Goal: Task Accomplishment & Management: Use online tool/utility

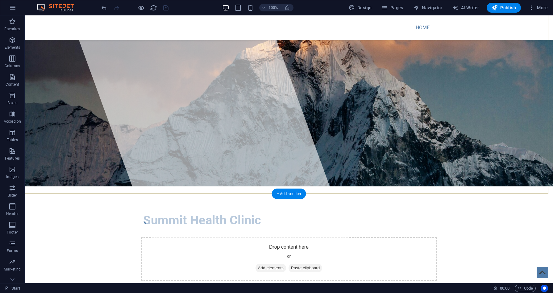
scroll to position [42, 0]
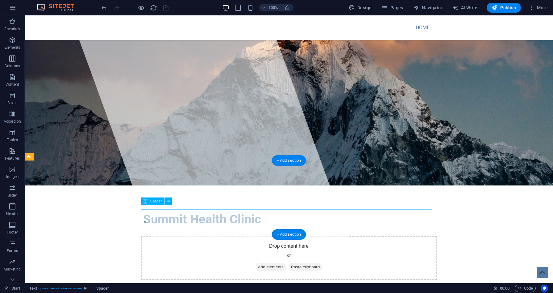
select select "rem"
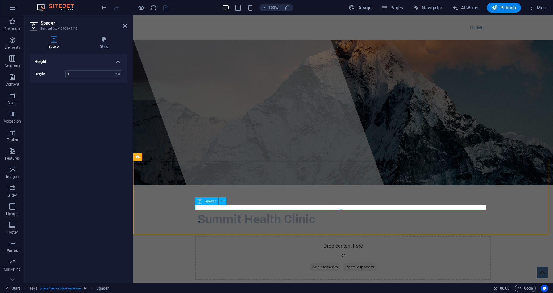
click at [233, 209] on div at bounding box center [340, 210] width 291 height 2
drag, startPoint x: 227, startPoint y: 205, endPoint x: 95, endPoint y: 190, distance: 133.2
click at [227, 205] on div "Spacer" at bounding box center [212, 202] width 35 height 8
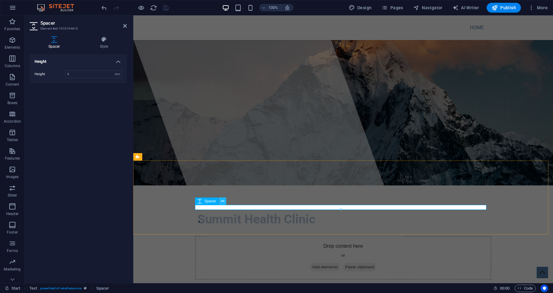
click at [222, 202] on icon at bounding box center [222, 201] width 3 height 6
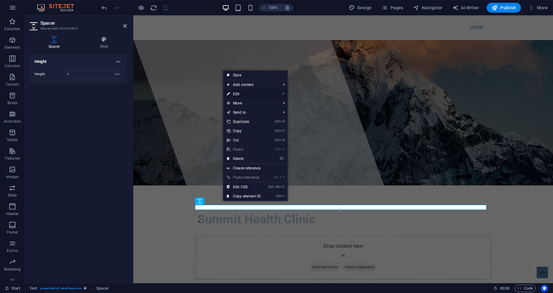
click at [241, 94] on link "⏎ Edit" at bounding box center [243, 93] width 41 height 9
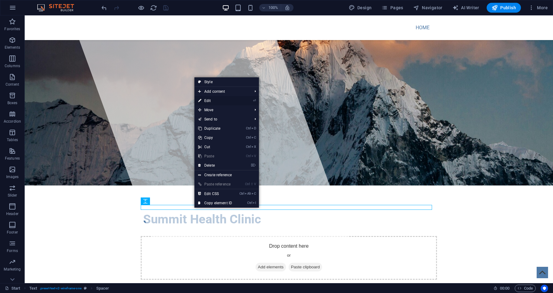
click at [224, 101] on link "⏎ Edit" at bounding box center [214, 100] width 41 height 9
select select "rem"
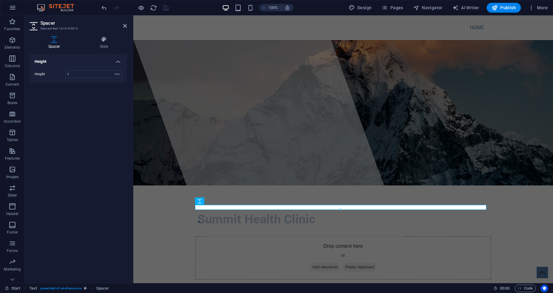
click at [213, 209] on div at bounding box center [340, 210] width 291 height 2
drag, startPoint x: 217, startPoint y: 209, endPoint x: 204, endPoint y: 205, distance: 12.9
click at [204, 205] on div "Spacer" at bounding box center [199, 201] width 9 height 7
click at [222, 202] on icon at bounding box center [222, 201] width 3 height 6
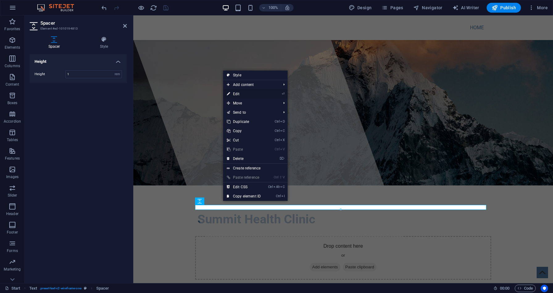
click at [237, 92] on link "⏎ Edit" at bounding box center [243, 93] width 41 height 9
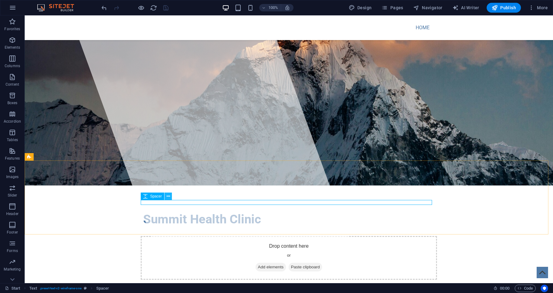
click at [167, 198] on icon at bounding box center [168, 196] width 3 height 6
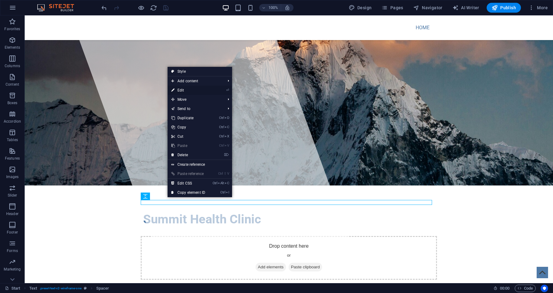
click at [184, 87] on link "⏎ Edit" at bounding box center [188, 90] width 41 height 9
select select "rem"
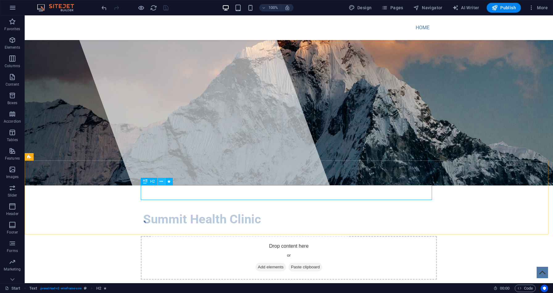
click at [163, 183] on button at bounding box center [161, 181] width 7 height 7
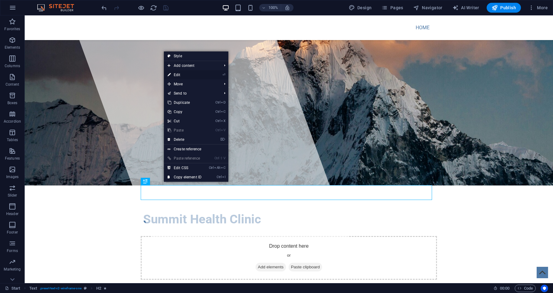
click at [187, 75] on link "⏎ Edit" at bounding box center [184, 74] width 41 height 9
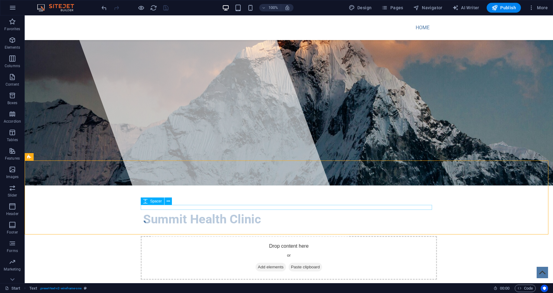
click at [157, 202] on span "Spacer" at bounding box center [156, 202] width 12 height 4
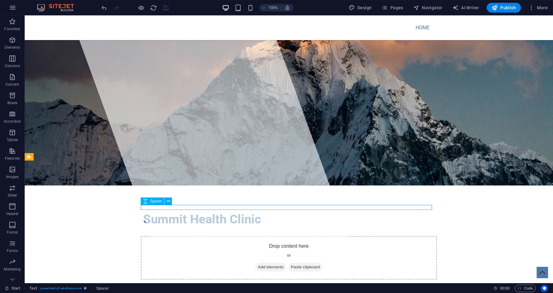
click at [144, 202] on icon at bounding box center [145, 201] width 4 height 7
select select "rem"
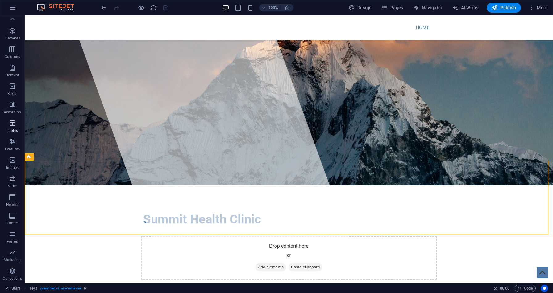
scroll to position [0, 0]
click at [9, 80] on icon "button" at bounding box center [12, 76] width 7 height 7
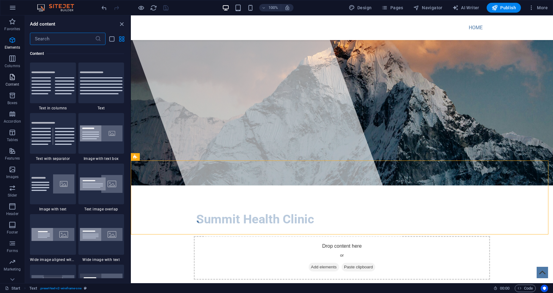
scroll to position [1080, 0]
click at [94, 86] on img at bounding box center [101, 83] width 43 height 23
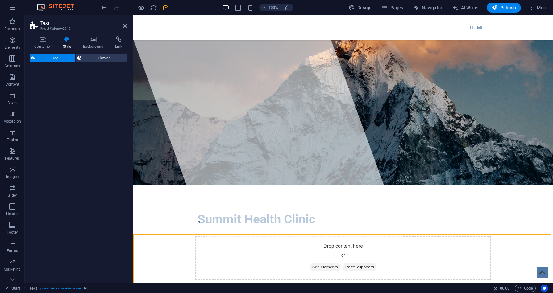
select select "preset-text-v2-default"
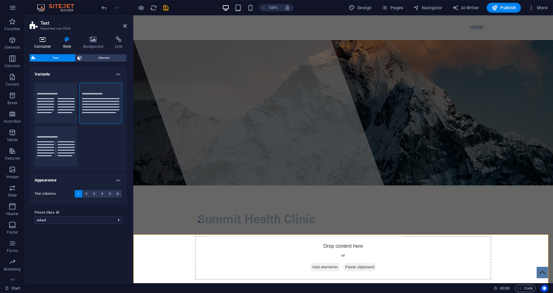
click at [47, 40] on icon at bounding box center [43, 39] width 26 height 6
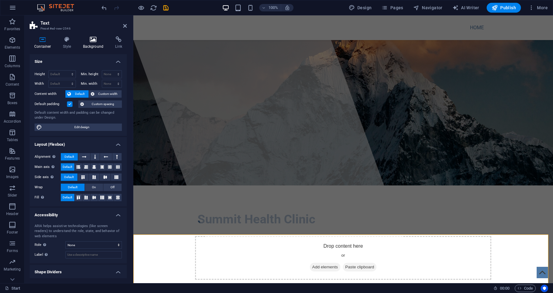
click at [92, 43] on h4 "Background" at bounding box center [94, 42] width 32 height 13
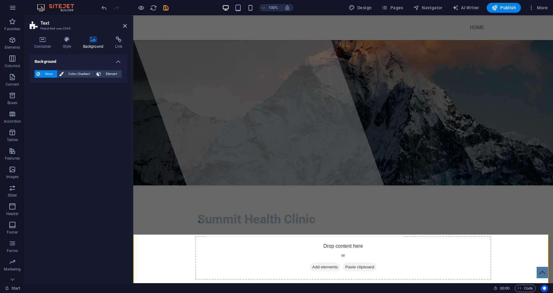
click at [126, 22] on h2 "Text" at bounding box center [83, 23] width 86 height 6
click at [125, 25] on icon at bounding box center [125, 25] width 4 height 5
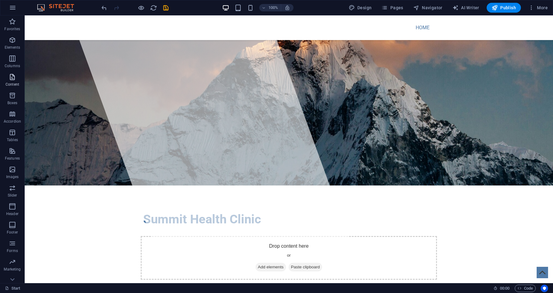
click at [12, 85] on p "Content" at bounding box center [13, 84] width 14 height 5
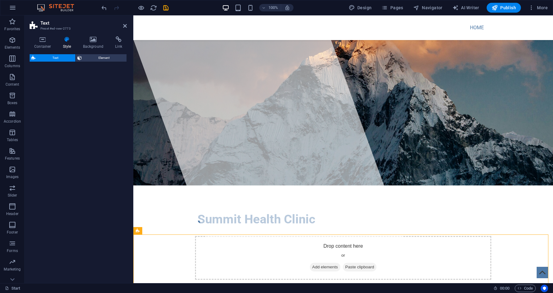
select select "rem"
select select "preset-text-v2-columns"
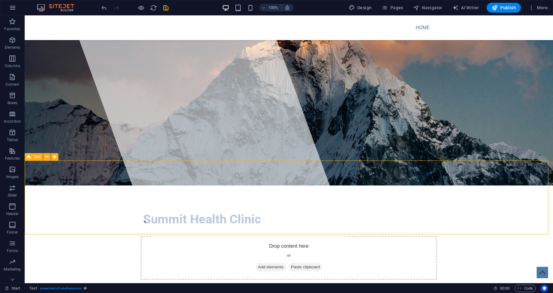
click at [37, 158] on span "Text" at bounding box center [37, 157] width 7 height 4
click at [45, 158] on icon at bounding box center [46, 157] width 3 height 6
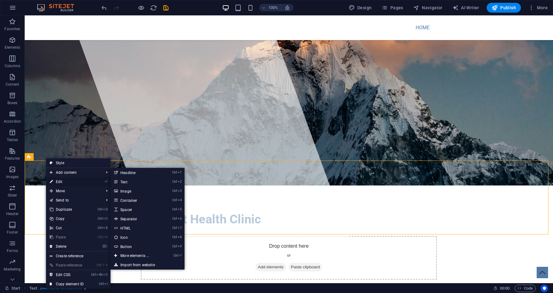
click at [65, 182] on link "⏎ Edit" at bounding box center [66, 181] width 41 height 9
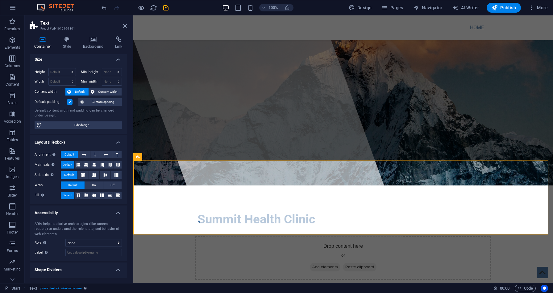
scroll to position [0, 0]
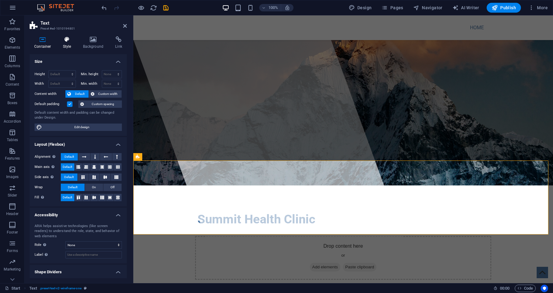
click at [68, 45] on h4 "Style" at bounding box center [68, 42] width 20 height 13
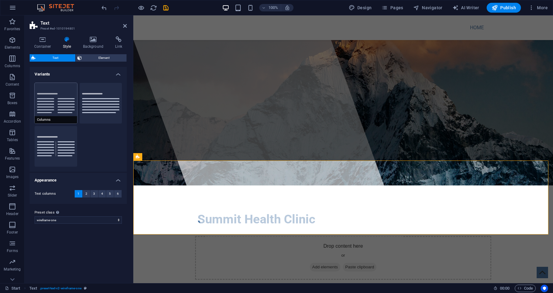
click at [48, 92] on button "Columns" at bounding box center [56, 103] width 43 height 41
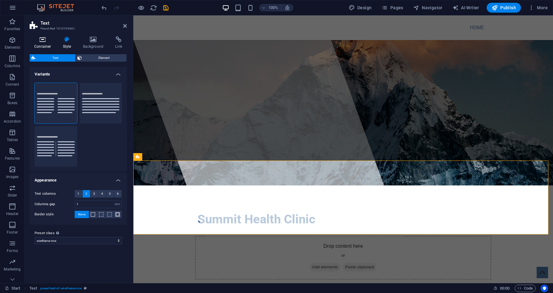
click at [42, 42] on icon at bounding box center [43, 39] width 26 height 6
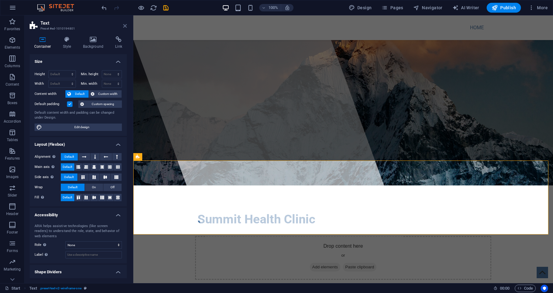
click at [123, 25] on icon at bounding box center [125, 25] width 4 height 5
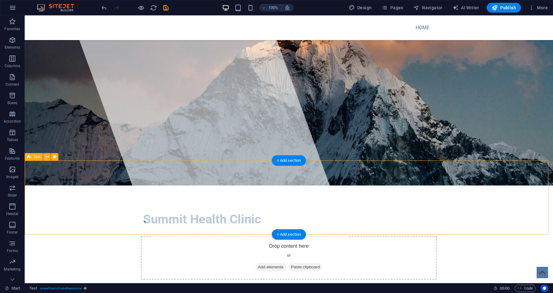
click at [37, 157] on span "Text" at bounding box center [37, 157] width 7 height 4
click at [46, 159] on icon at bounding box center [46, 157] width 3 height 6
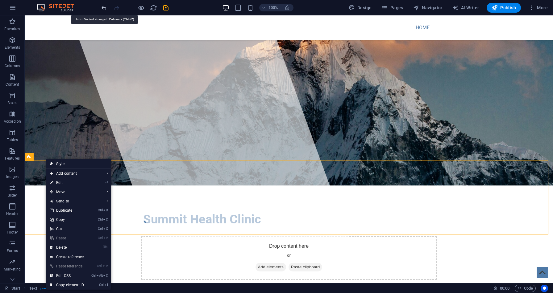
click at [105, 10] on icon "undo" at bounding box center [104, 7] width 7 height 7
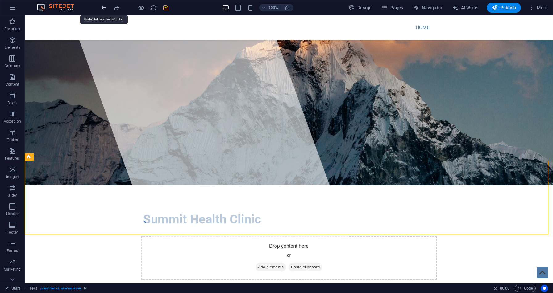
click at [105, 10] on icon "undo" at bounding box center [104, 7] width 7 height 7
click at [12, 84] on p "Content" at bounding box center [13, 84] width 14 height 5
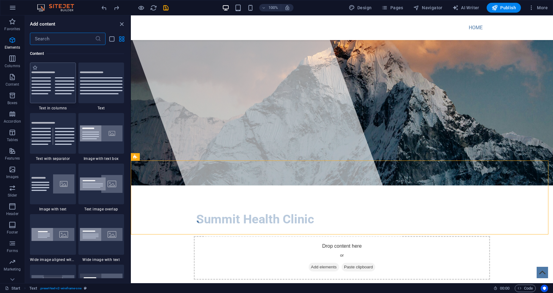
scroll to position [1080, 0]
click at [86, 82] on img at bounding box center [101, 83] width 43 height 23
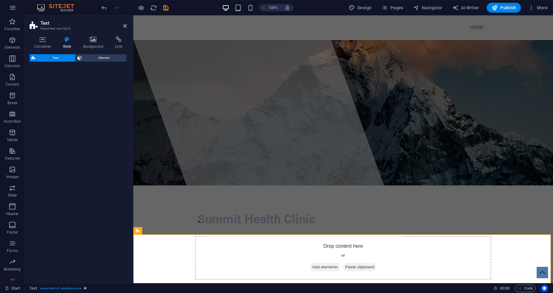
select select "preset-text-v2-default"
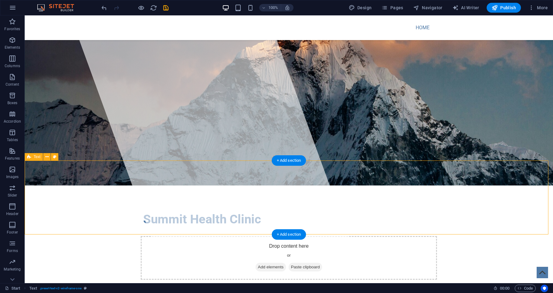
click at [47, 158] on icon at bounding box center [46, 157] width 3 height 6
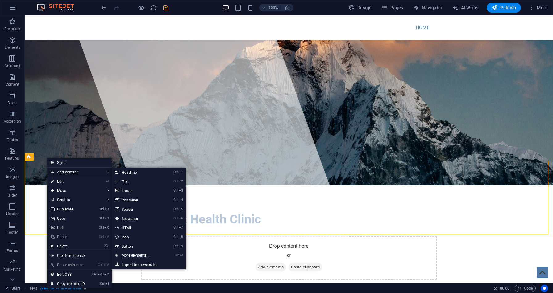
click at [52, 171] on icon at bounding box center [52, 172] width 3 height 9
click at [132, 181] on link "Ctrl 2 Text" at bounding box center [137, 181] width 51 height 9
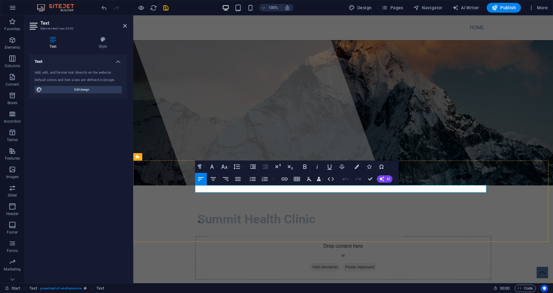
drag, startPoint x: 239, startPoint y: 189, endPoint x: 193, endPoint y: 187, distance: 46.3
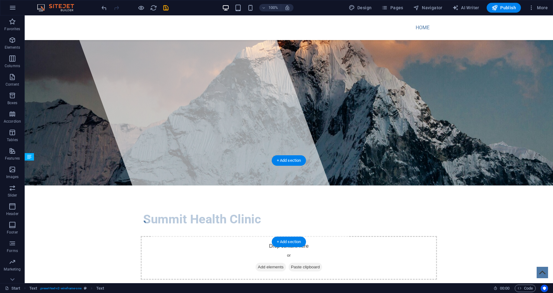
drag, startPoint x: 357, startPoint y: 188, endPoint x: 355, endPoint y: 208, distance: 20.1
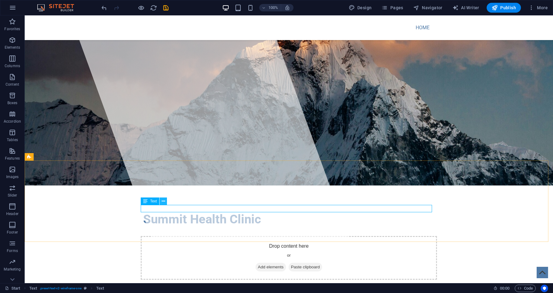
click at [164, 202] on icon at bounding box center [163, 201] width 3 height 6
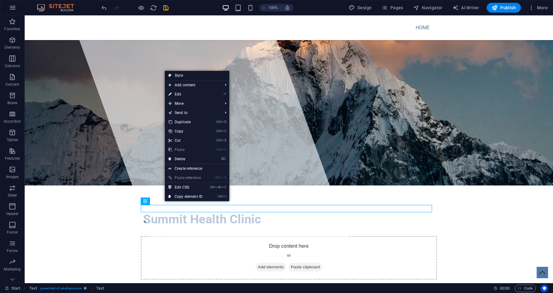
click at [195, 76] on link "Style" at bounding box center [197, 75] width 64 height 9
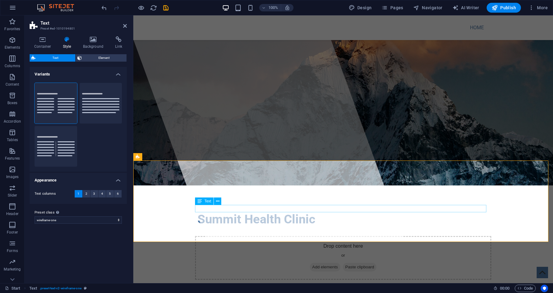
click at [217, 202] on icon at bounding box center [217, 201] width 3 height 6
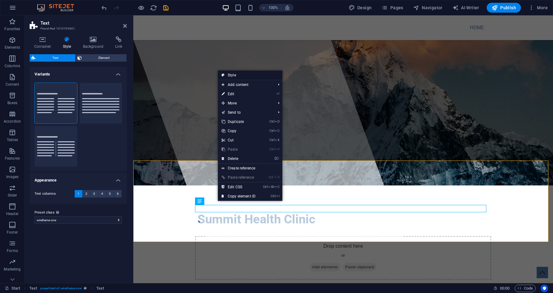
click at [239, 77] on link "Style" at bounding box center [250, 75] width 64 height 9
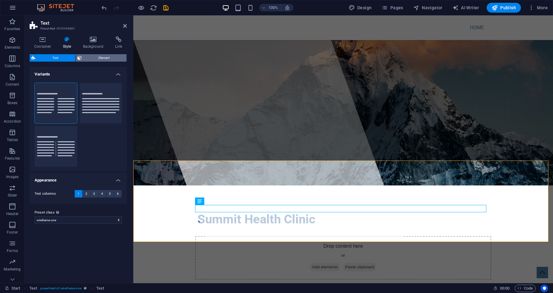
click at [107, 56] on span "Element" at bounding box center [104, 57] width 41 height 7
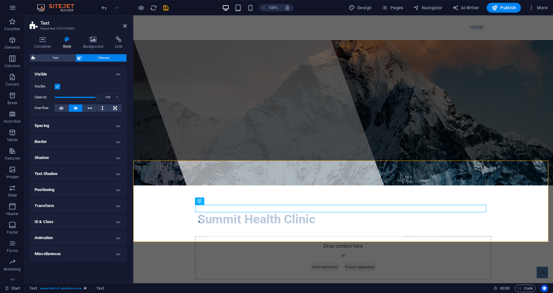
click at [90, 139] on h4 "Border" at bounding box center [78, 142] width 97 height 15
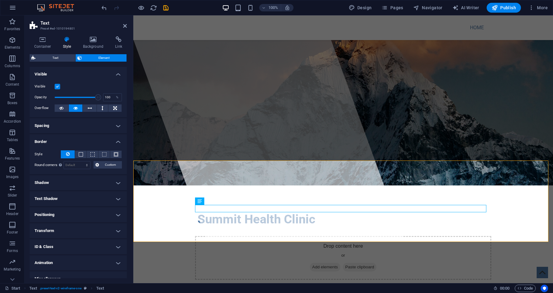
click at [69, 154] on icon at bounding box center [68, 154] width 4 height 7
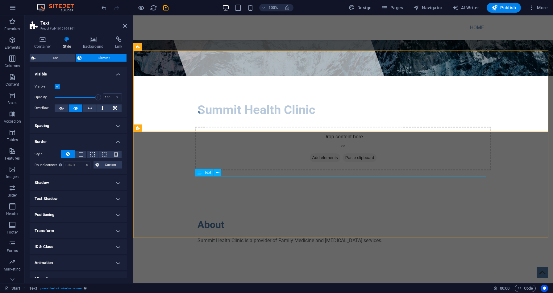
scroll to position [152, 0]
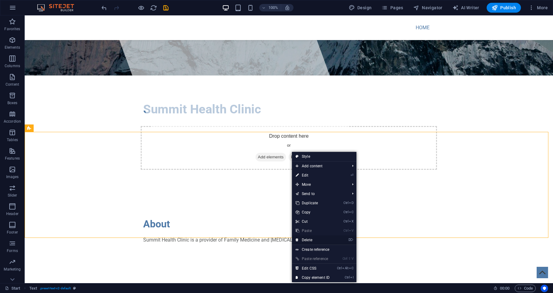
click at [308, 238] on link "⌦ Delete" at bounding box center [312, 240] width 41 height 9
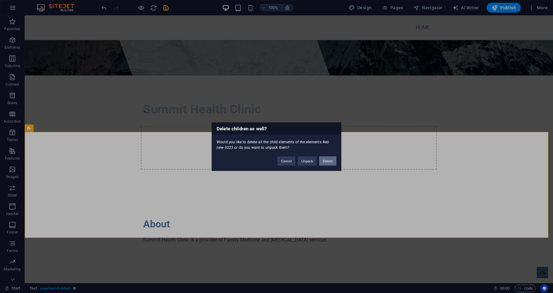
click at [323, 159] on button "Delete" at bounding box center [327, 160] width 17 height 9
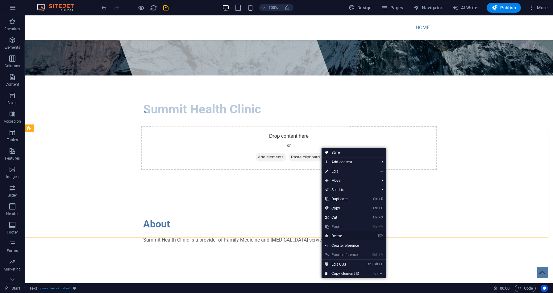
click at [337, 234] on link "⌦ Delete" at bounding box center [341, 236] width 41 height 9
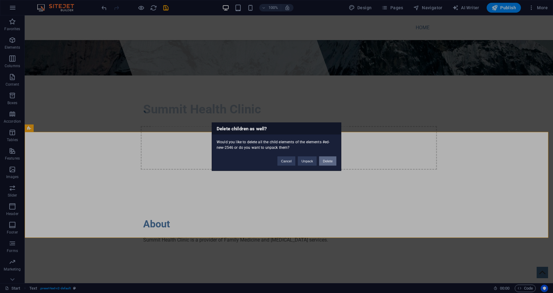
click at [322, 162] on button "Delete" at bounding box center [327, 160] width 17 height 9
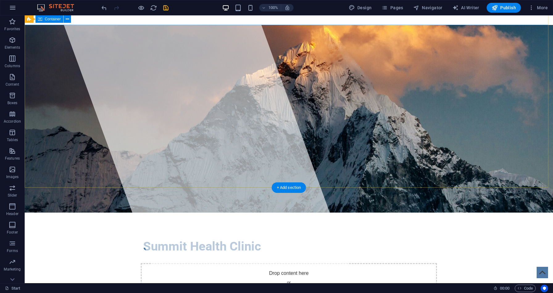
scroll to position [0, 0]
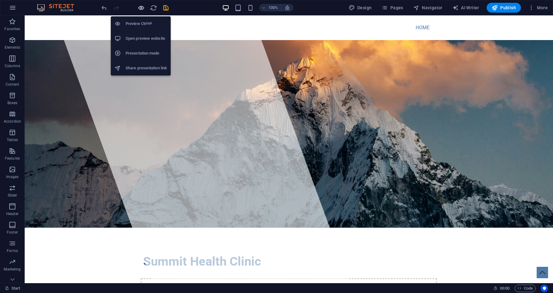
click at [142, 6] on icon "button" at bounding box center [141, 7] width 7 height 7
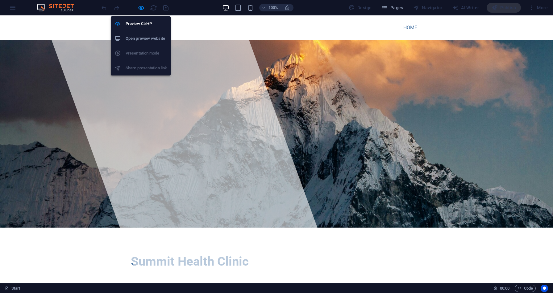
click at [140, 39] on h6 "Open preview website" at bounding box center [146, 38] width 41 height 7
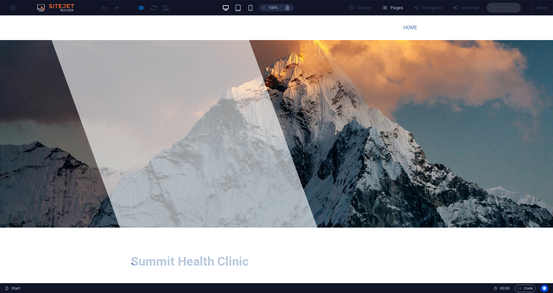
click at [153, 8] on div at bounding box center [134, 8] width 69 height 10
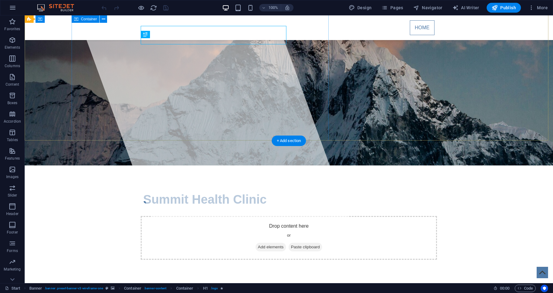
scroll to position [89, 0]
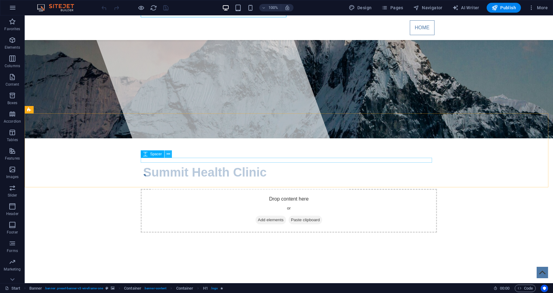
click at [166, 157] on button at bounding box center [167, 154] width 7 height 7
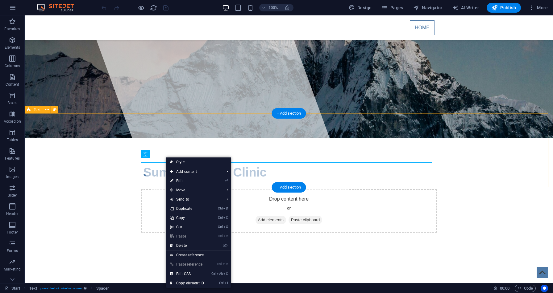
click at [150, 255] on div "About" at bounding box center [289, 292] width 528 height 74
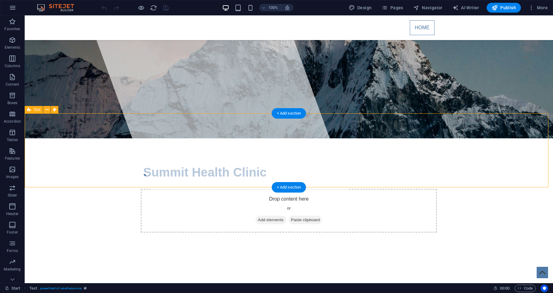
click at [100, 255] on div "About" at bounding box center [289, 292] width 528 height 74
click at [10, 117] on icon "button" at bounding box center [12, 113] width 7 height 7
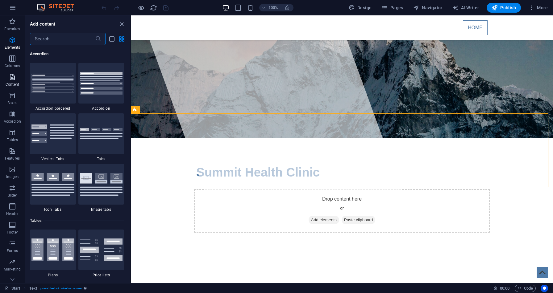
scroll to position [1970, 0]
click at [15, 82] on span "Content" at bounding box center [12, 80] width 25 height 15
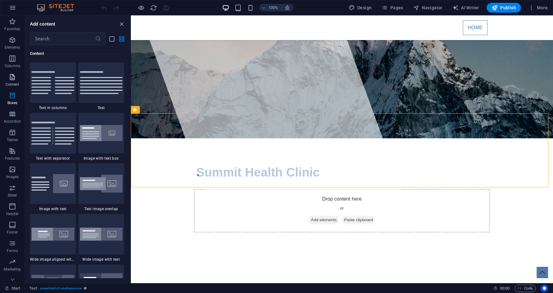
scroll to position [1080, 0]
click at [38, 85] on img at bounding box center [52, 83] width 43 height 23
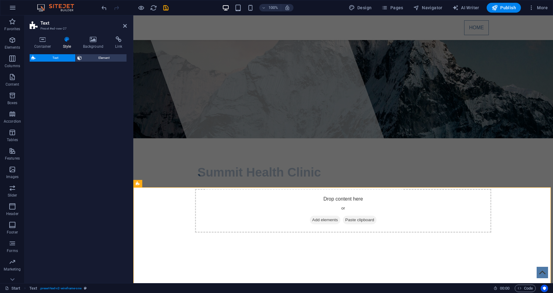
select select "rem"
select select "preset-text-v2-columns"
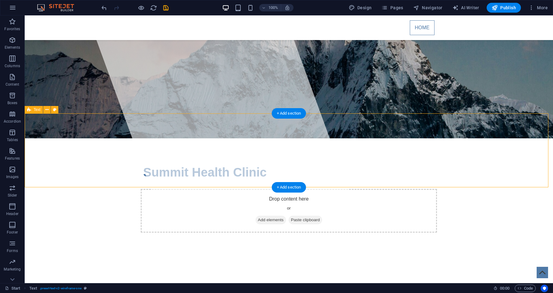
drag, startPoint x: 76, startPoint y: 159, endPoint x: 201, endPoint y: 161, distance: 124.7
click at [201, 255] on div "About" at bounding box center [289, 292] width 528 height 74
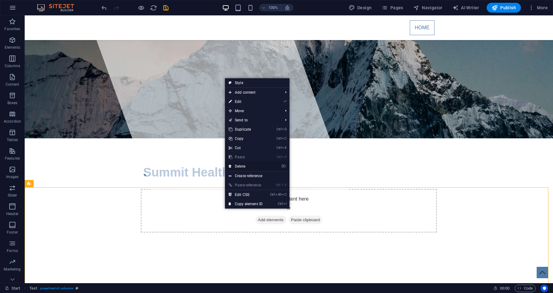
click at [248, 170] on link "⌦ Delete" at bounding box center [245, 166] width 41 height 9
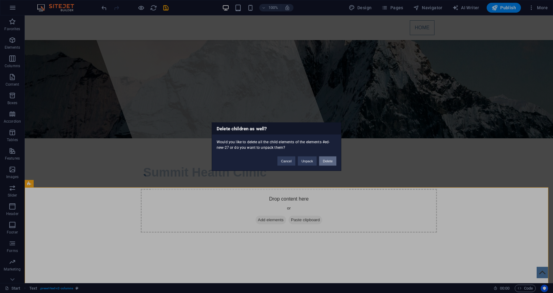
click at [324, 163] on button "Delete" at bounding box center [327, 160] width 17 height 9
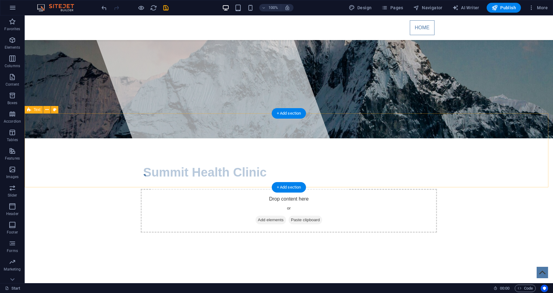
click at [147, 255] on div "About" at bounding box center [289, 292] width 528 height 74
click at [13, 76] on icon "button" at bounding box center [12, 76] width 7 height 7
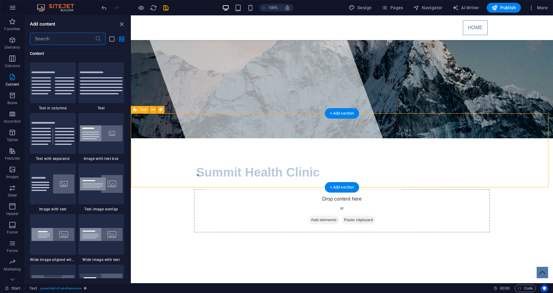
click at [200, 255] on div "About" at bounding box center [342, 292] width 422 height 74
click at [69, 95] on div at bounding box center [53, 83] width 46 height 41
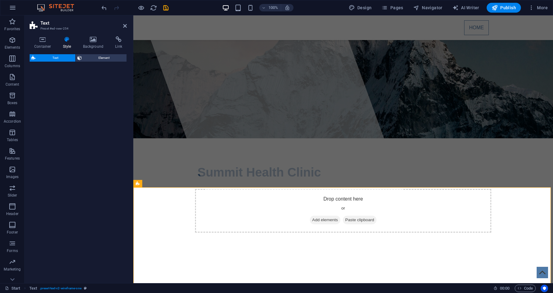
select select "rem"
select select "preset-text-v2-columns"
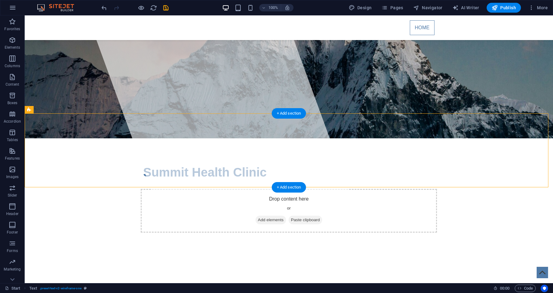
drag, startPoint x: 81, startPoint y: 162, endPoint x: 193, endPoint y: 165, distance: 113.0
click at [193, 255] on div "About" at bounding box center [289, 292] width 528 height 74
click at [10, 85] on p "Content" at bounding box center [13, 84] width 14 height 5
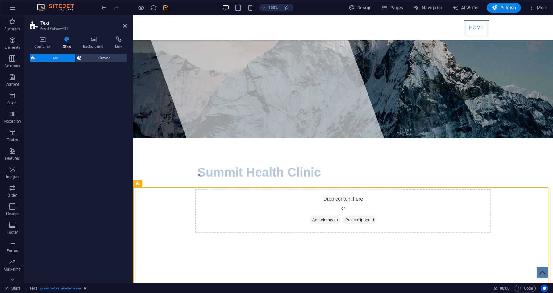
select select "preset-text-v2-default"
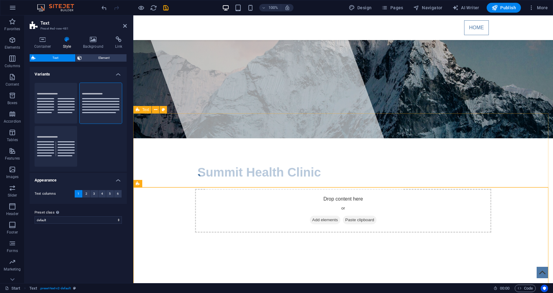
click at [209, 255] on div "About" at bounding box center [343, 292] width 420 height 74
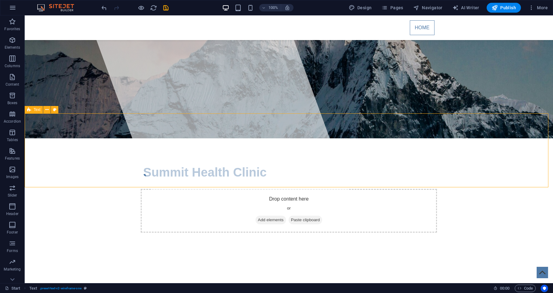
click at [183, 255] on div "About" at bounding box center [289, 292] width 528 height 74
click at [125, 255] on div "About" at bounding box center [289, 292] width 528 height 74
click at [121, 255] on div "About" at bounding box center [289, 292] width 528 height 74
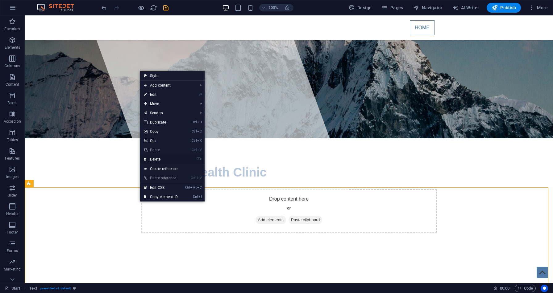
click at [169, 158] on link "⌦ Delete" at bounding box center [160, 159] width 41 height 9
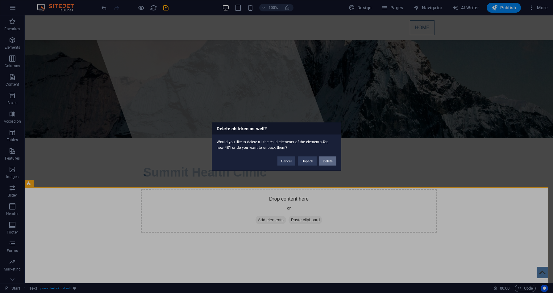
click at [334, 158] on button "Delete" at bounding box center [327, 160] width 17 height 9
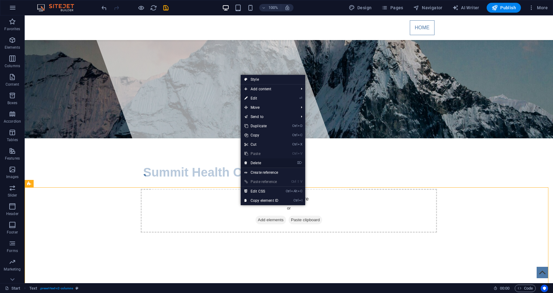
click at [273, 164] on link "⌦ Delete" at bounding box center [261, 163] width 41 height 9
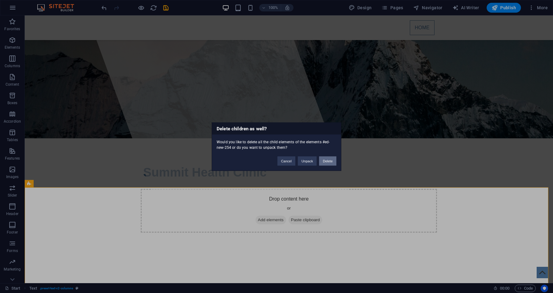
click at [330, 160] on button "Delete" at bounding box center [327, 160] width 17 height 9
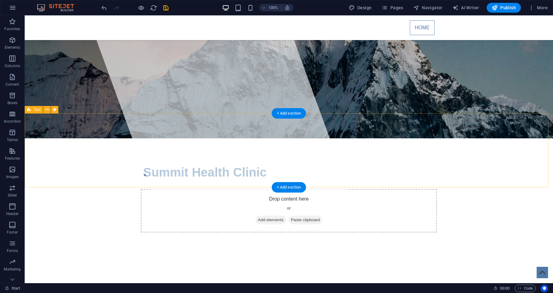
click at [182, 255] on div "About" at bounding box center [289, 292] width 528 height 74
click at [11, 81] on span "Content" at bounding box center [12, 80] width 25 height 15
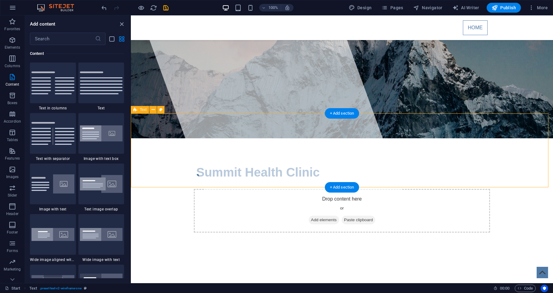
click at [189, 255] on div "About" at bounding box center [342, 292] width 422 height 74
click at [97, 87] on img at bounding box center [101, 83] width 43 height 23
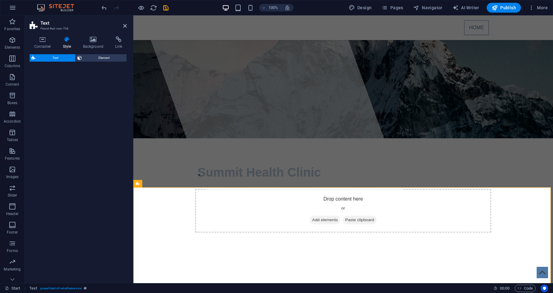
select select "preset-text-v2-default"
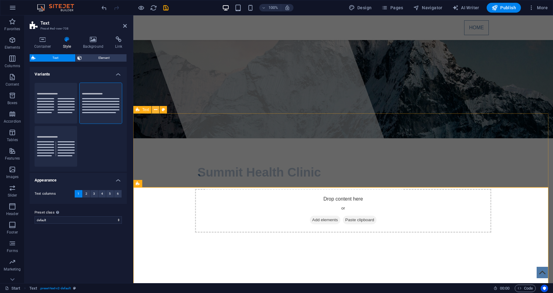
click at [154, 111] on icon at bounding box center [155, 110] width 3 height 6
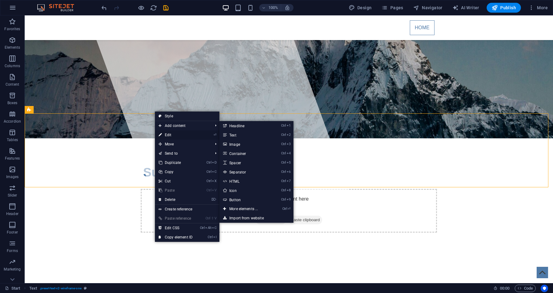
click at [173, 132] on link "⏎ Edit" at bounding box center [175, 135] width 41 height 9
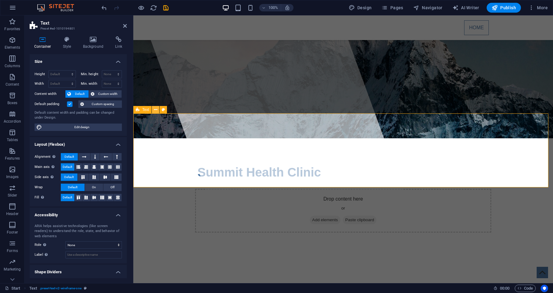
click at [155, 110] on icon at bounding box center [155, 110] width 3 height 6
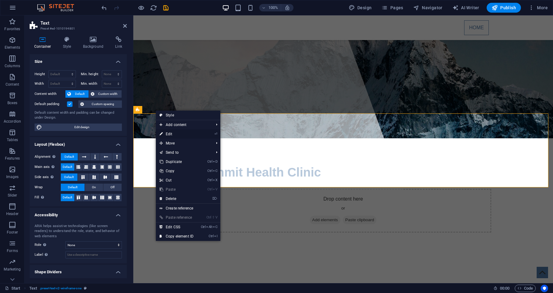
click at [169, 132] on link "⏎ Edit" at bounding box center [176, 134] width 41 height 9
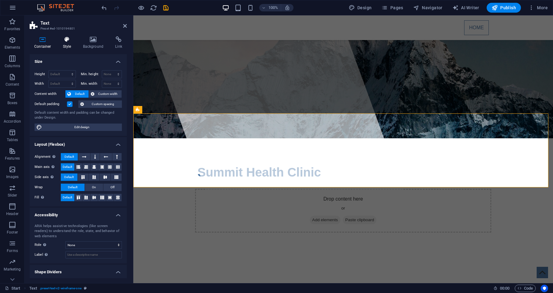
click at [65, 43] on h4 "Style" at bounding box center [68, 42] width 20 height 13
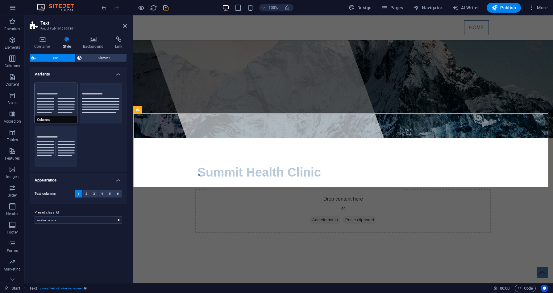
click at [56, 95] on button "Columns" at bounding box center [56, 103] width 43 height 41
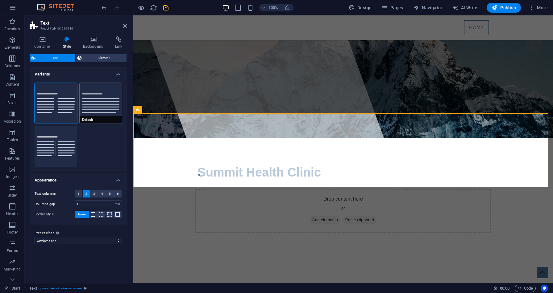
click at [105, 101] on button "Default" at bounding box center [101, 103] width 43 height 41
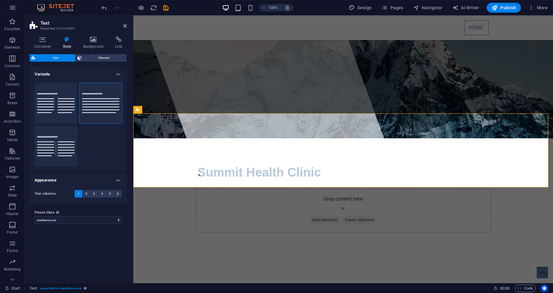
click at [119, 73] on h4 "Variants" at bounding box center [78, 72] width 97 height 11
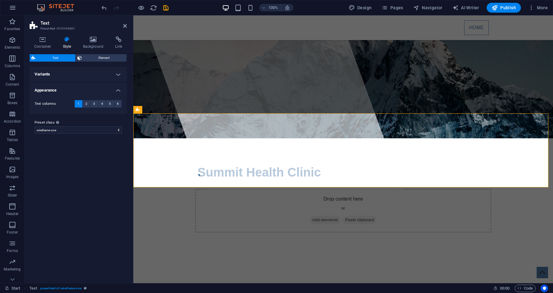
click at [118, 73] on h4 "Variants" at bounding box center [78, 74] width 97 height 15
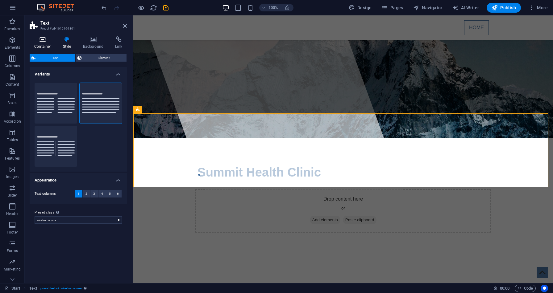
click at [48, 39] on icon at bounding box center [43, 39] width 26 height 6
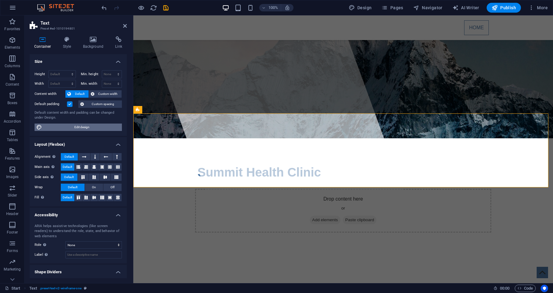
click at [93, 126] on span "Edit design" at bounding box center [82, 127] width 76 height 7
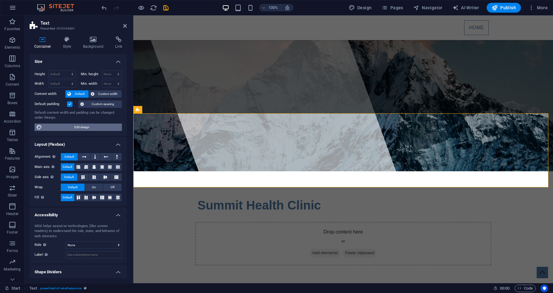
select select "px"
select select "400"
select select "px"
select select "rem"
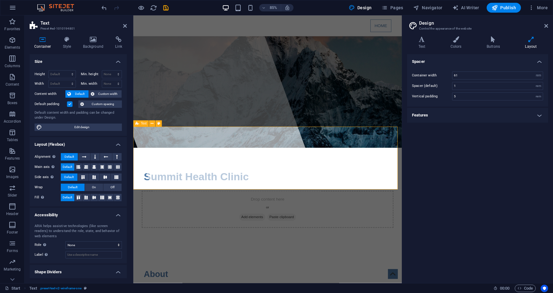
click at [154, 124] on button at bounding box center [152, 124] width 6 height 6
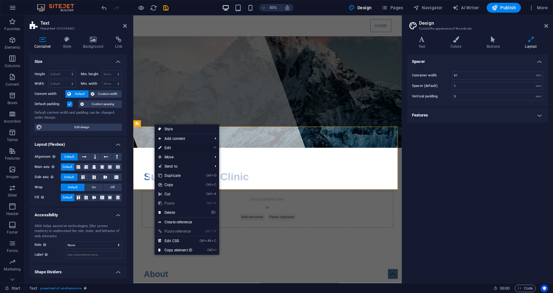
click at [170, 146] on link "⏎ Edit" at bounding box center [175, 147] width 41 height 9
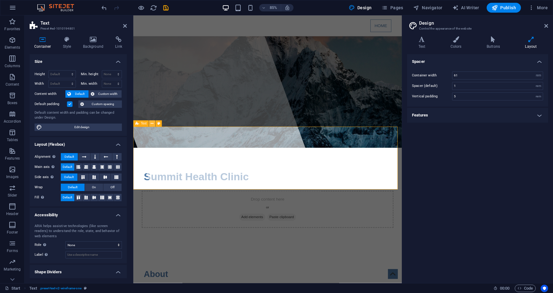
click at [152, 125] on icon at bounding box center [152, 124] width 3 height 6
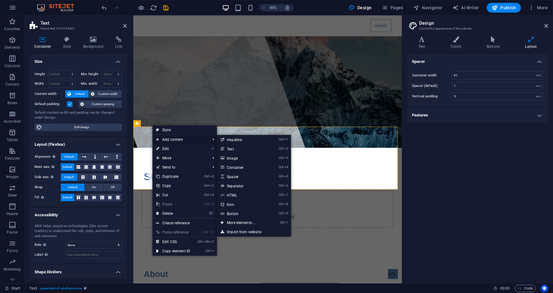
click at [180, 140] on span "Add content" at bounding box center [179, 139] width 55 height 9
click at [241, 148] on link "Ctrl 2 Text" at bounding box center [242, 148] width 51 height 9
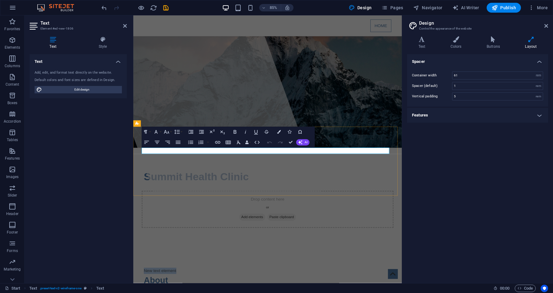
drag, startPoint x: 221, startPoint y: 174, endPoint x: 138, endPoint y: 179, distance: 83.7
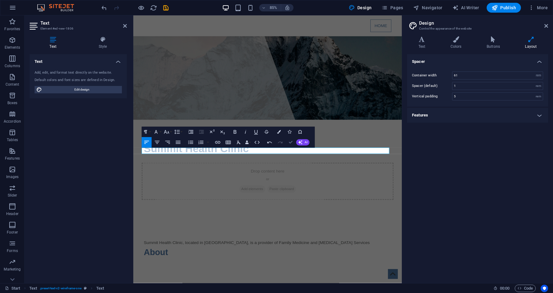
scroll to position [56, 0]
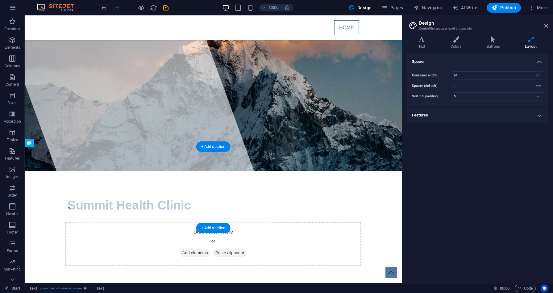
drag, startPoint x: 253, startPoint y: 174, endPoint x: 253, endPoint y: 195, distance: 21.6
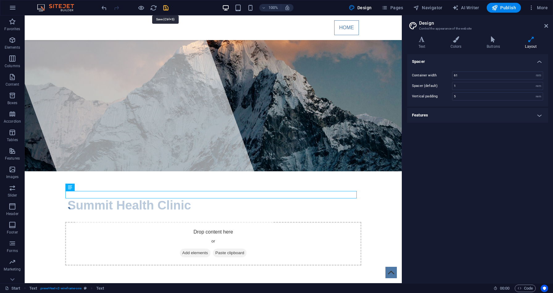
click at [164, 7] on icon "save" at bounding box center [165, 7] width 7 height 7
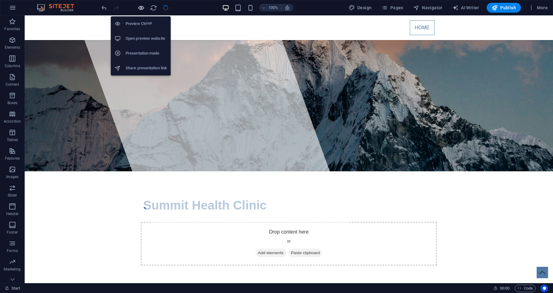
click at [140, 8] on icon "button" at bounding box center [141, 7] width 7 height 7
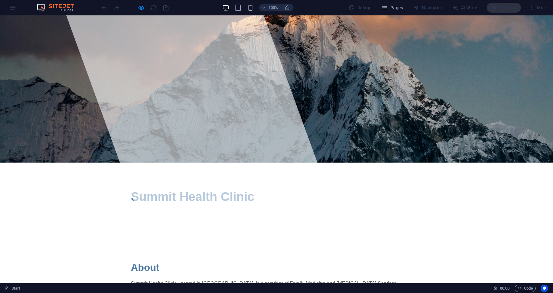
scroll to position [0, 0]
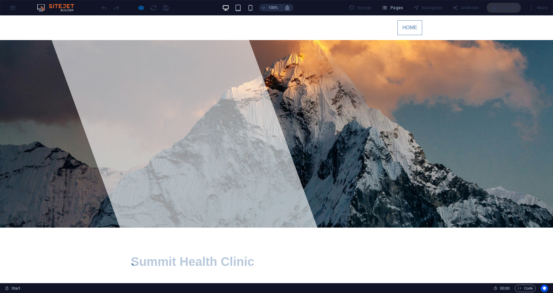
click at [197, 113] on div at bounding box center [190, 149] width 295 height 268
click at [191, 255] on span "Summit Health Clinic" at bounding box center [192, 262] width 123 height 14
click at [11, 8] on div "100% Design Pages Navigator AI Writer Publish More" at bounding box center [276, 7] width 552 height 15
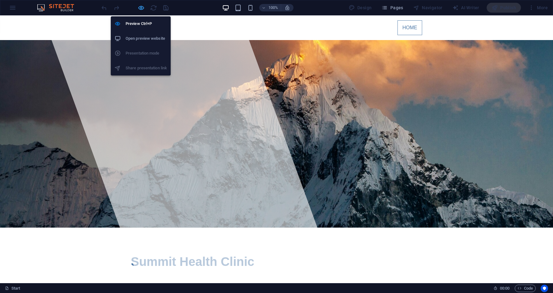
click at [138, 9] on icon "button" at bounding box center [141, 7] width 7 height 7
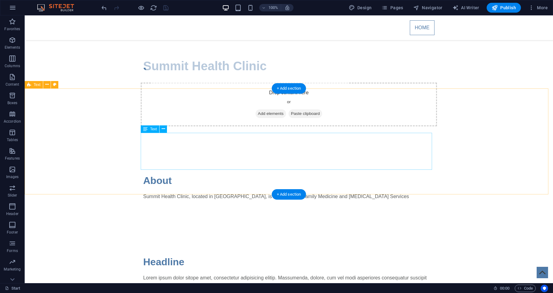
scroll to position [197, 0]
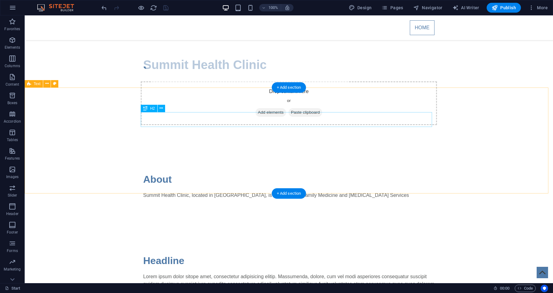
click at [229, 254] on div "Headline" at bounding box center [288, 261] width 291 height 15
click at [233, 229] on div "Headline Lorem ipsum dolor sitope amet, consectetur adipisicing elitip. Massume…" at bounding box center [289, 282] width 528 height 106
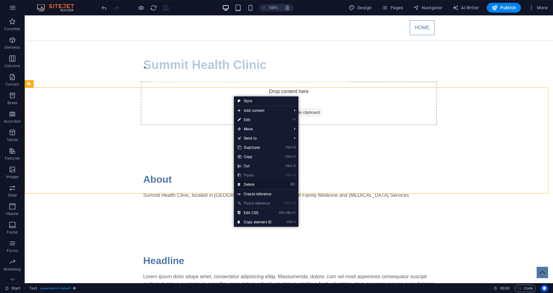
click at [247, 185] on link "⌦ Delete" at bounding box center [254, 184] width 41 height 9
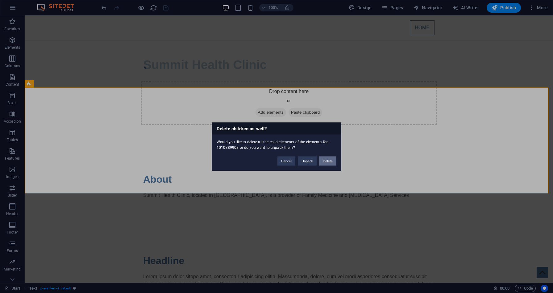
click at [327, 160] on button "Delete" at bounding box center [327, 160] width 17 height 9
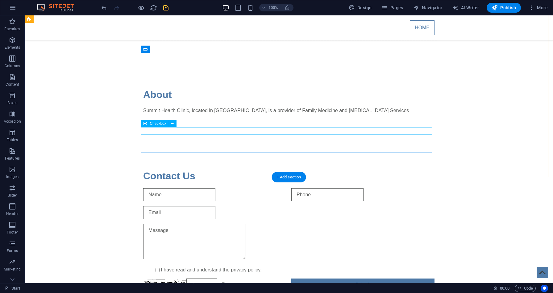
scroll to position [285, 0]
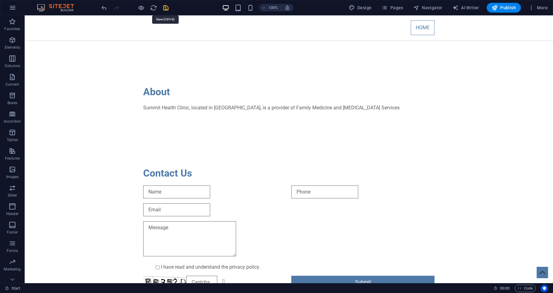
click at [165, 7] on icon "save" at bounding box center [165, 7] width 7 height 7
checkbox input "false"
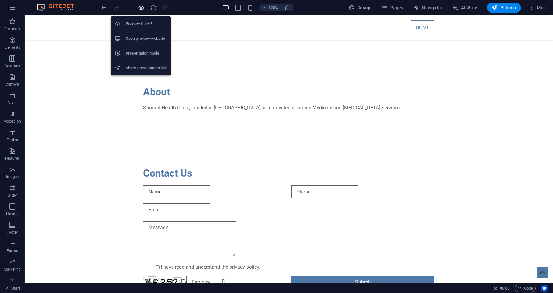
click at [141, 6] on icon "button" at bounding box center [141, 7] width 7 height 7
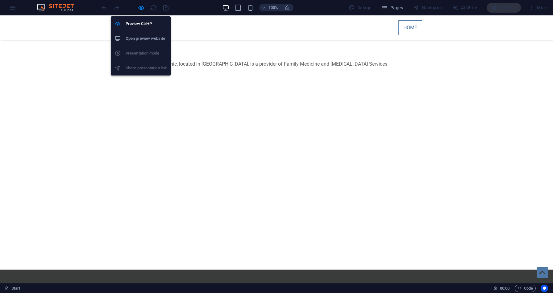
click at [138, 39] on h6 "Open preview website" at bounding box center [146, 38] width 41 height 7
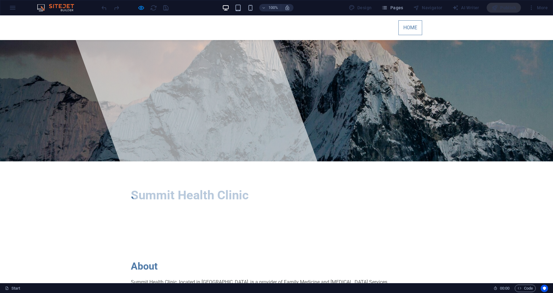
scroll to position [65, 0]
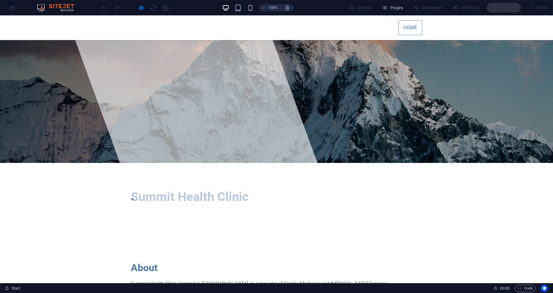
click at [143, 261] on h2 "About" at bounding box center [276, 268] width 291 height 15
click at [160, 261] on h2 "About" at bounding box center [276, 268] width 291 height 15
click at [151, 261] on h2 "About" at bounding box center [276, 268] width 291 height 15
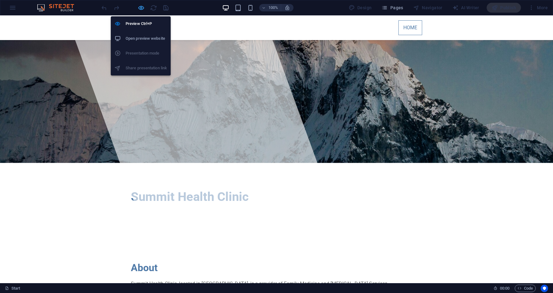
click at [141, 6] on icon "button" at bounding box center [141, 7] width 7 height 7
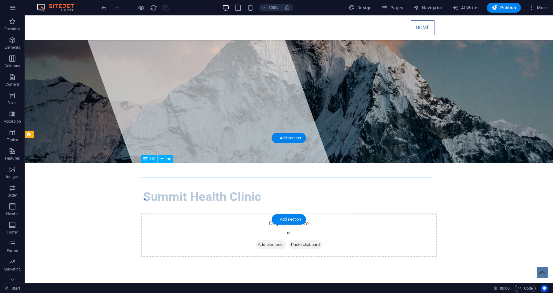
click at [162, 161] on icon at bounding box center [161, 159] width 3 height 6
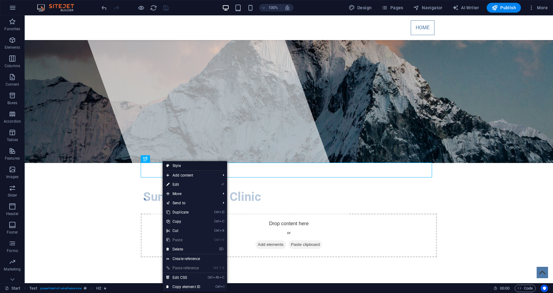
click at [171, 164] on link "Style" at bounding box center [195, 165] width 64 height 9
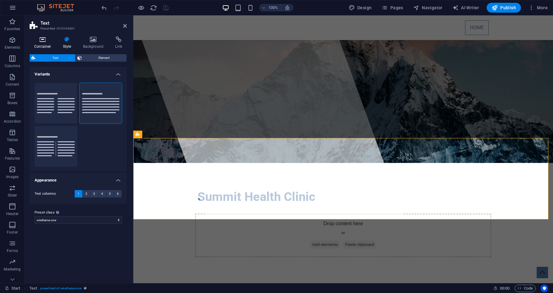
click at [48, 44] on h4 "Container" at bounding box center [44, 42] width 29 height 13
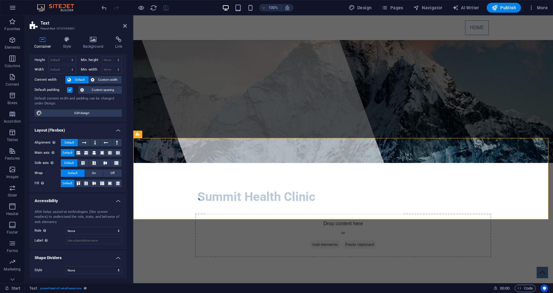
scroll to position [0, 0]
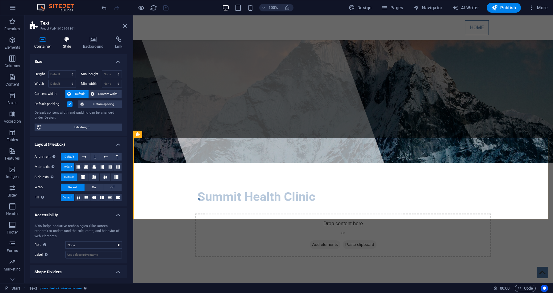
click at [70, 44] on h4 "Style" at bounding box center [68, 42] width 20 height 13
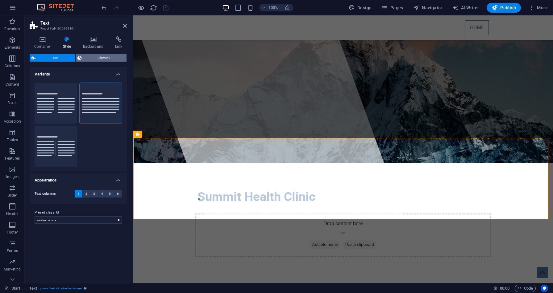
click at [85, 58] on span "Element" at bounding box center [104, 57] width 41 height 7
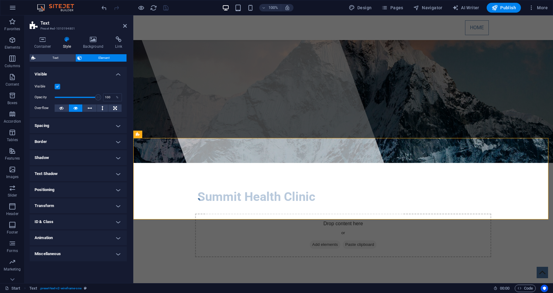
click at [117, 238] on h4 "Animation" at bounding box center [78, 238] width 97 height 15
click at [116, 271] on h4 "Miscellaneous" at bounding box center [78, 274] width 97 height 15
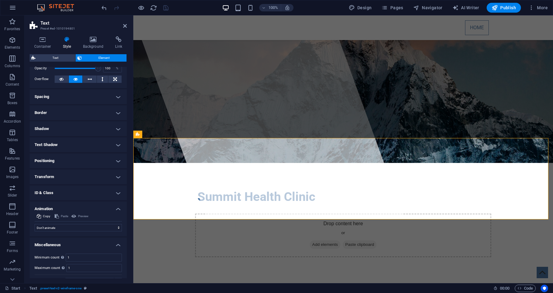
scroll to position [41, 0]
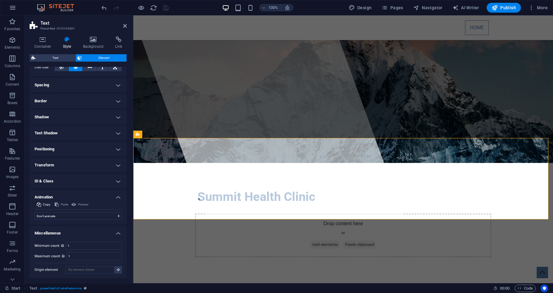
click at [116, 176] on h4 "ID & Class" at bounding box center [78, 181] width 97 height 15
click at [117, 165] on h4 "Transform" at bounding box center [78, 165] width 97 height 15
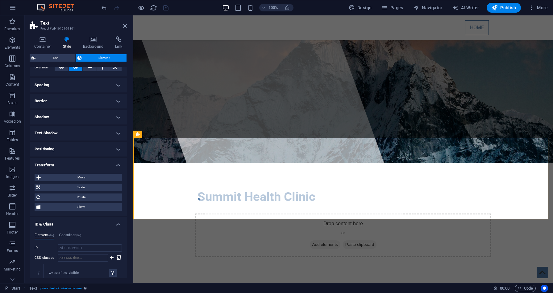
click at [118, 147] on h4 "Positioning" at bounding box center [78, 149] width 97 height 15
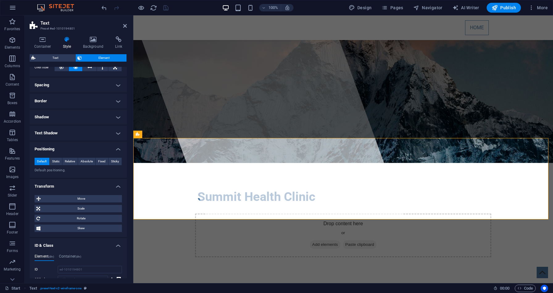
click at [116, 133] on h4 "Text Shadow" at bounding box center [78, 133] width 97 height 15
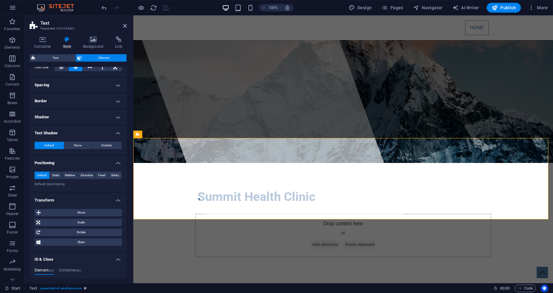
click at [115, 116] on h4 "Shadow" at bounding box center [78, 117] width 97 height 15
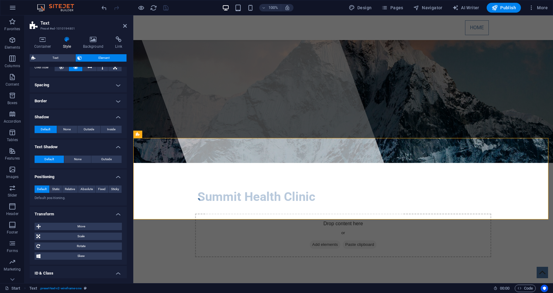
click at [115, 102] on h4 "Border" at bounding box center [78, 101] width 97 height 15
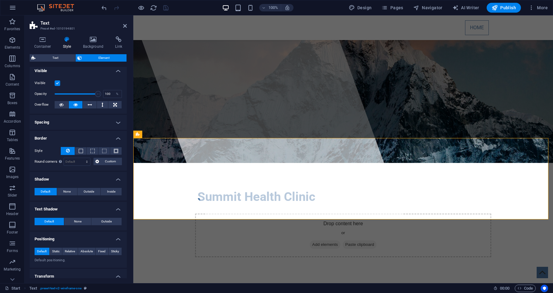
scroll to position [0, 0]
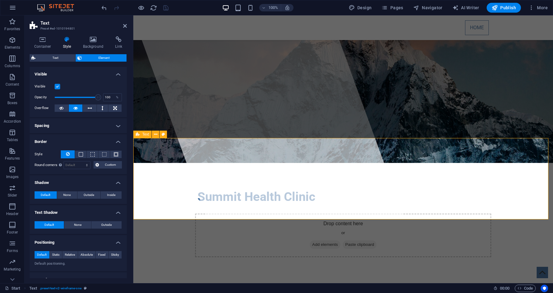
click at [137, 135] on icon at bounding box center [138, 134] width 4 height 7
click at [155, 136] on icon at bounding box center [155, 134] width 3 height 6
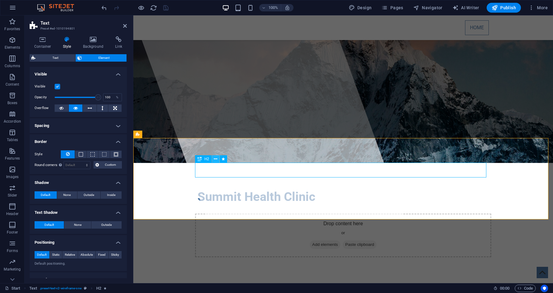
click at [216, 160] on icon at bounding box center [215, 159] width 3 height 6
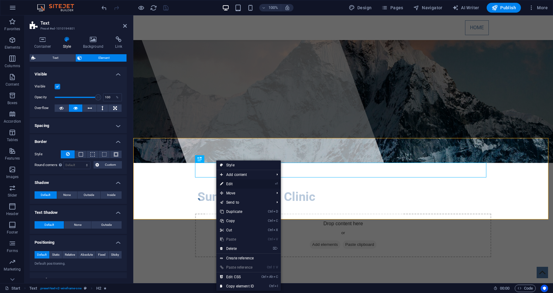
click at [229, 182] on link "⏎ Edit" at bounding box center [236, 184] width 41 height 9
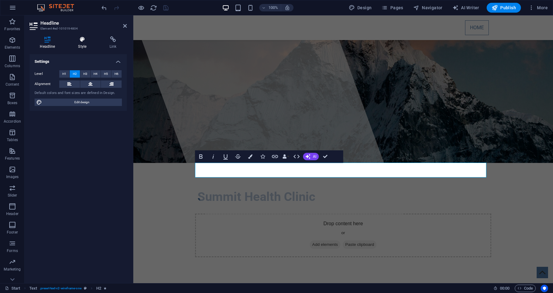
click at [78, 43] on h4 "Style" at bounding box center [83, 42] width 31 height 13
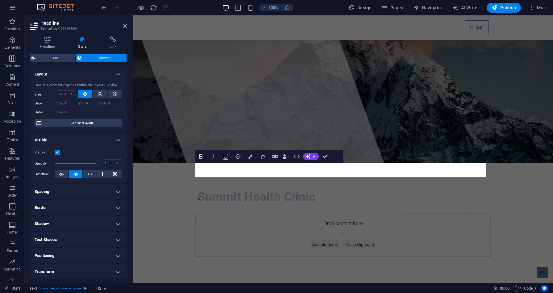
scroll to position [49, 0]
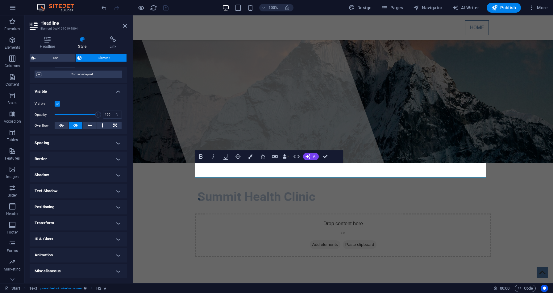
click at [72, 257] on h4 "Animation" at bounding box center [78, 255] width 97 height 15
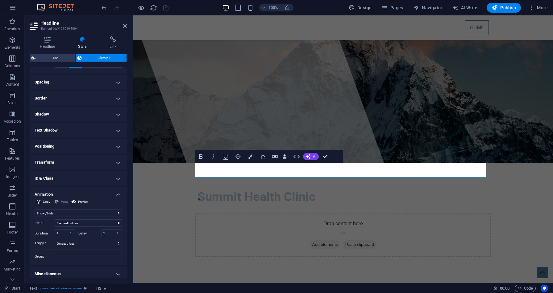
scroll to position [112, 0]
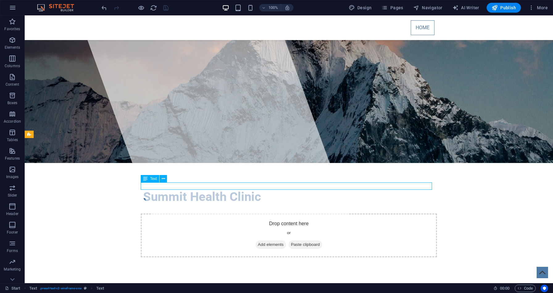
click at [163, 181] on icon at bounding box center [163, 179] width 3 height 6
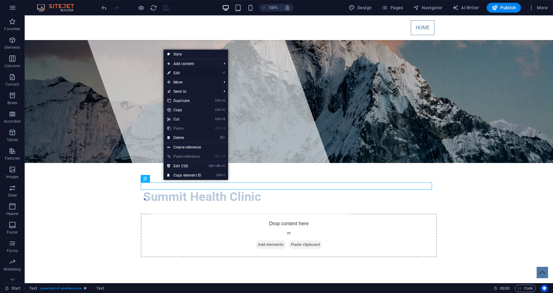
click at [188, 74] on link "⏎ Edit" at bounding box center [184, 72] width 41 height 9
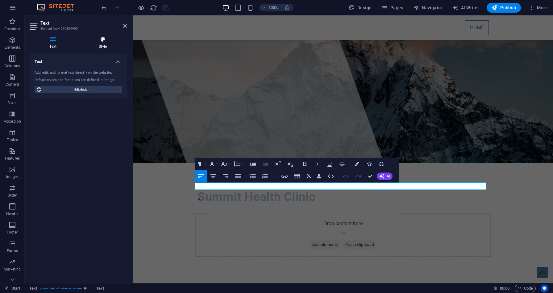
click at [103, 47] on h4 "Style" at bounding box center [103, 42] width 48 height 13
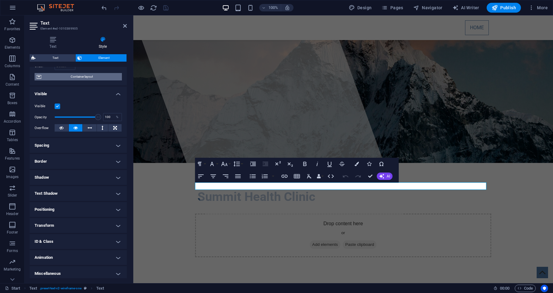
scroll to position [49, 0]
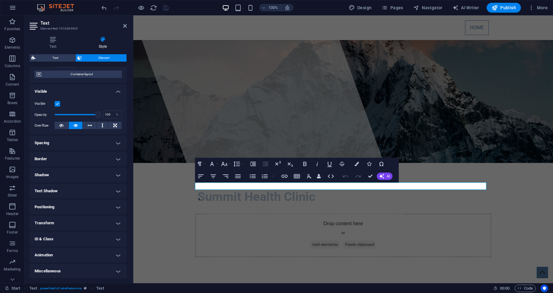
click at [88, 252] on h4 "Animation" at bounding box center [78, 255] width 97 height 15
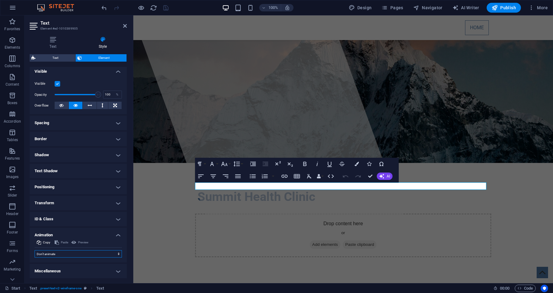
click at [88, 252] on select "Don't animate Show / Hide Slide up/down Zoom in/out Slide left to right Slide r…" at bounding box center [78, 254] width 87 height 7
select select "fade"
click at [35, 251] on select "Don't animate Show / Hide Slide up/down Zoom in/out Slide left to right Slide r…" at bounding box center [78, 254] width 87 height 7
select select "scroll"
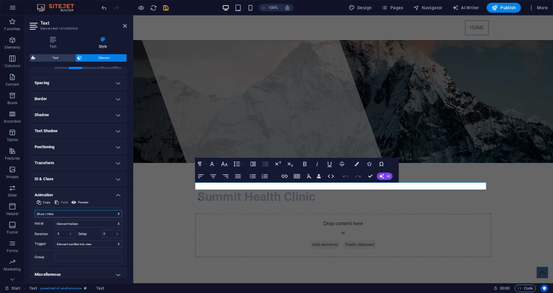
scroll to position [110, 0]
drag, startPoint x: 59, startPoint y: 231, endPoint x: 54, endPoint y: 230, distance: 4.9
click at [54, 230] on div "Duration .5 s ms" at bounding box center [55, 233] width 41 height 8
type input "1"
drag, startPoint x: 110, startPoint y: 232, endPoint x: 97, endPoint y: 229, distance: 12.9
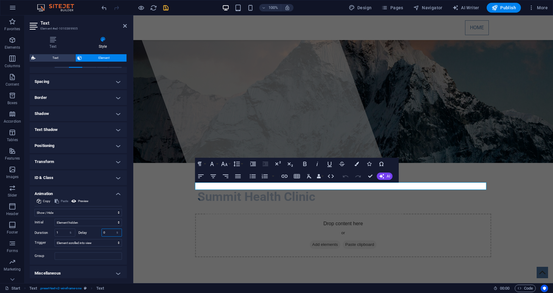
click at [97, 229] on div "Delay 0 s ms" at bounding box center [100, 233] width 44 height 8
type input "2"
click at [168, 9] on icon "save" at bounding box center [165, 7] width 7 height 7
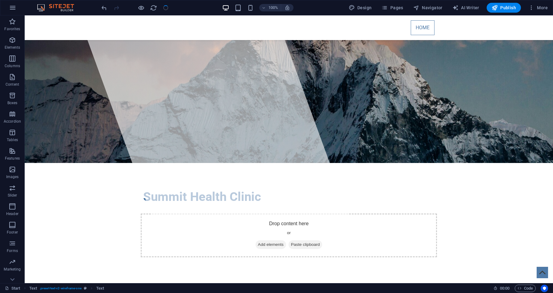
checkbox input "false"
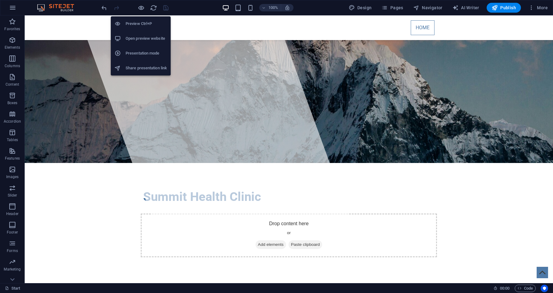
click at [137, 36] on h6 "Open preview website" at bounding box center [146, 38] width 41 height 7
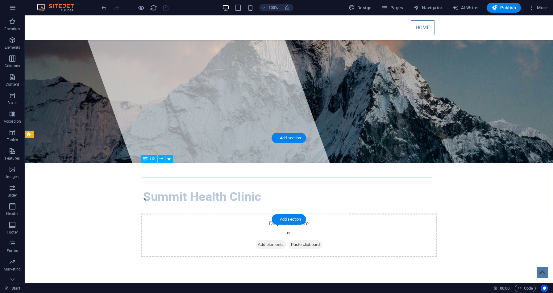
click at [162, 160] on icon at bounding box center [161, 159] width 3 height 6
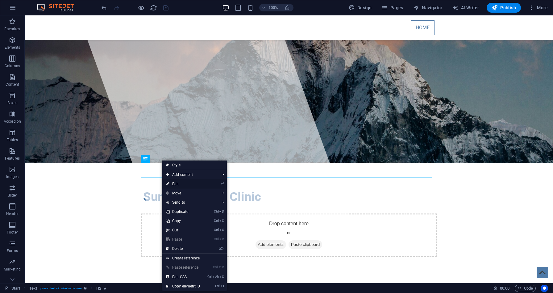
click at [177, 186] on link "⏎ Edit" at bounding box center [182, 184] width 41 height 9
select select "fade"
select select "s"
select select "onload"
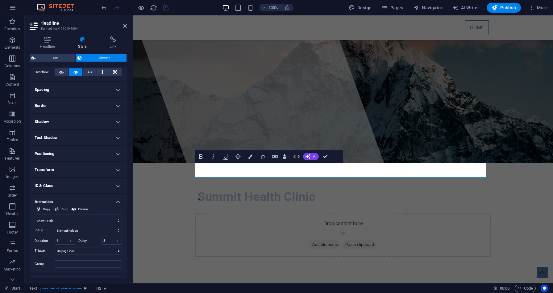
scroll to position [102, 0]
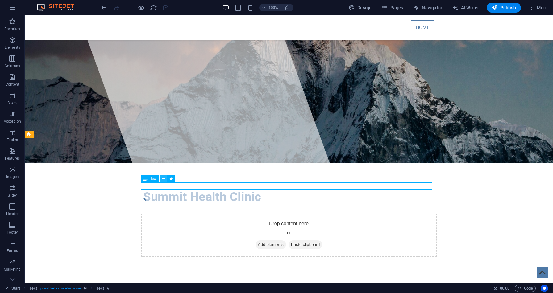
click at [163, 178] on icon at bounding box center [163, 179] width 3 height 6
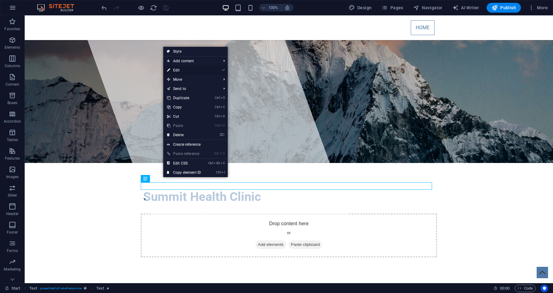
click at [185, 68] on link "⏎ Edit" at bounding box center [183, 70] width 41 height 9
select select "fade"
select select "s"
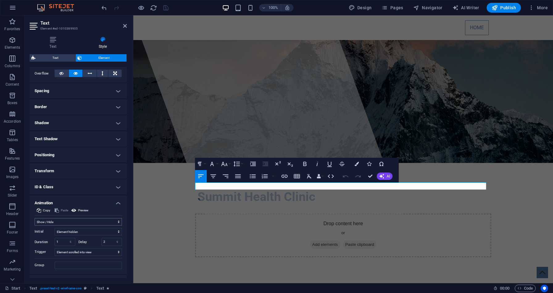
scroll to position [101, 0]
click at [88, 253] on select "No automatic trigger On page load Element scrolled into view" at bounding box center [88, 251] width 67 height 7
select select "onload"
click at [55, 248] on select "No automatic trigger On page load Element scrolled into view" at bounding box center [88, 251] width 67 height 7
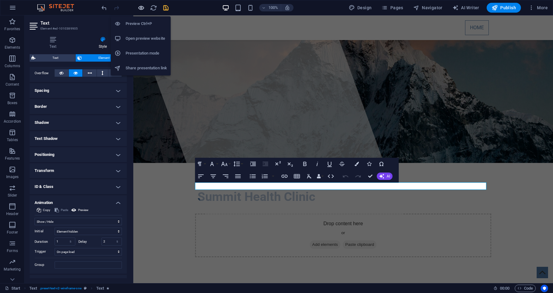
click at [143, 5] on icon "button" at bounding box center [141, 7] width 7 height 7
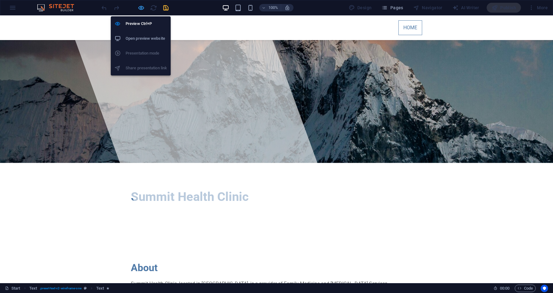
click at [142, 8] on icon "button" at bounding box center [141, 7] width 7 height 7
select select "fade"
select select "s"
select select "onload"
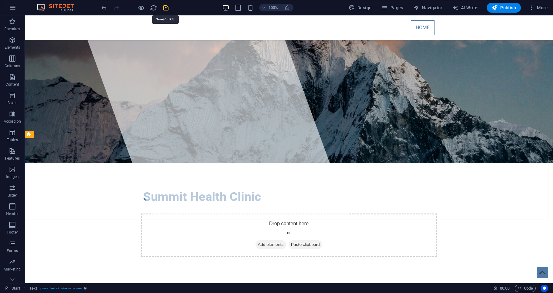
click at [167, 7] on icon "save" at bounding box center [165, 7] width 7 height 7
checkbox input "false"
select select "fade"
select select "s"
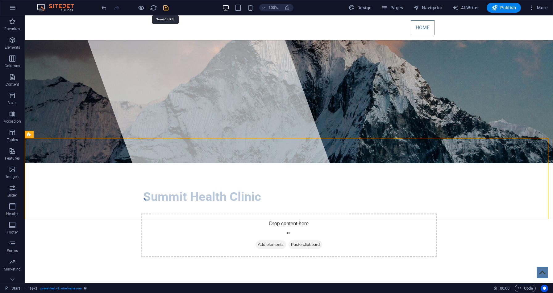
select select "onload"
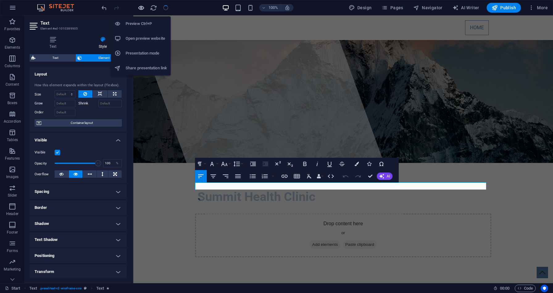
click at [139, 7] on icon "button" at bounding box center [141, 7] width 7 height 7
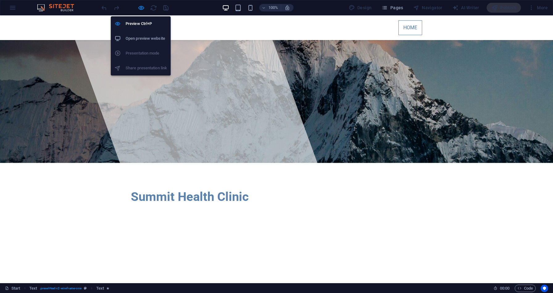
click at [133, 35] on h6 "Open preview website" at bounding box center [146, 38] width 41 height 7
click at [140, 9] on icon "button" at bounding box center [141, 7] width 7 height 7
select select "fade"
select select "s"
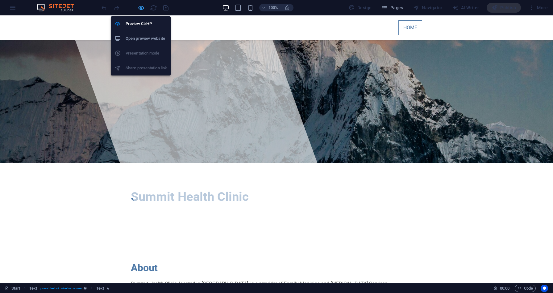
select select "onload"
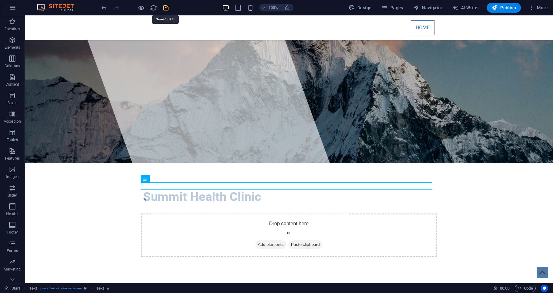
click at [165, 5] on icon "save" at bounding box center [165, 7] width 7 height 7
checkbox input "false"
select select "fade"
select select "s"
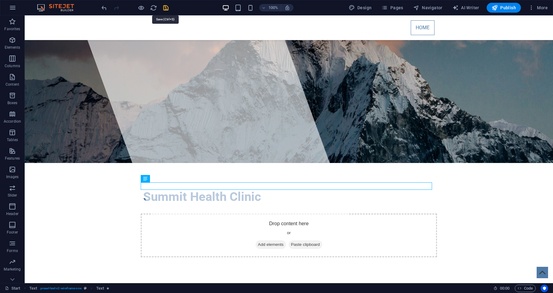
select select "onload"
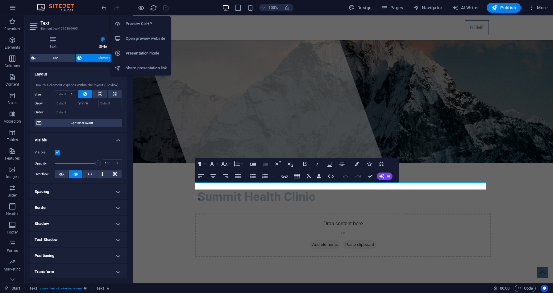
click at [141, 68] on h6 "Share presentation link" at bounding box center [146, 67] width 41 height 7
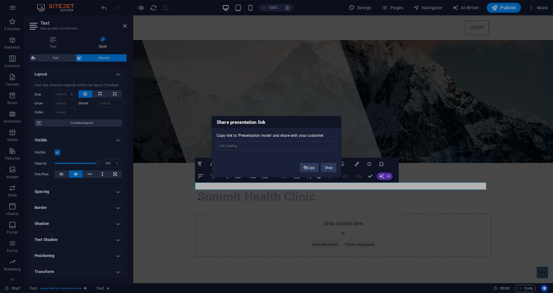
type input "https://cms.sitehub.io/presentation/2283649/9291f9c57b2018807f0b85746299156e485…"
click at [307, 169] on button "Copy" at bounding box center [309, 167] width 19 height 9
click at [247, 80] on div "Share presentation link Copy link to 'Presentation mode' and share with your cu…" at bounding box center [276, 146] width 553 height 293
click at [331, 167] on button "Okay" at bounding box center [328, 167] width 15 height 9
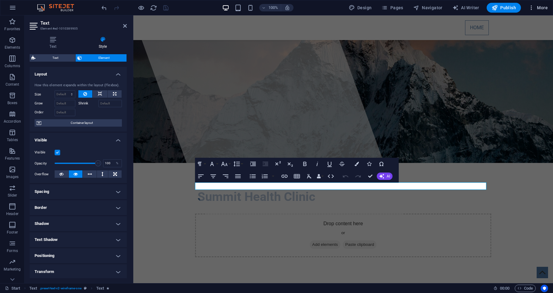
click at [535, 7] on span "More" at bounding box center [537, 8] width 19 height 6
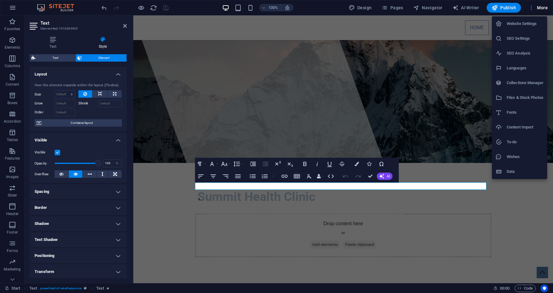
click at [523, 26] on h6 "Website Settings" at bounding box center [525, 23] width 37 height 7
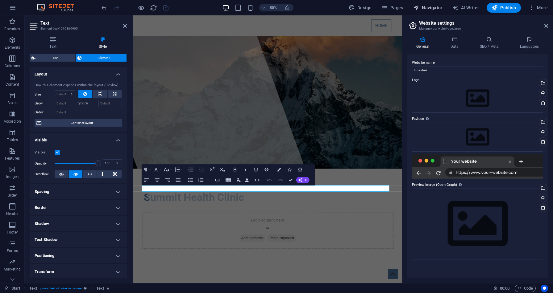
click at [442, 11] on button "Navigator" at bounding box center [428, 8] width 34 height 10
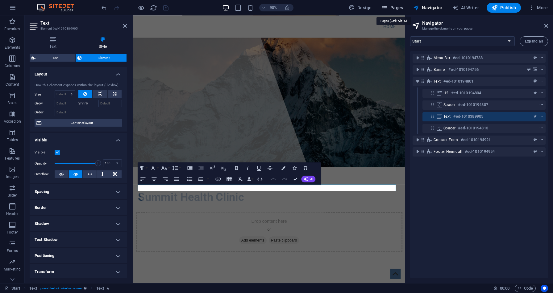
click at [394, 10] on span "Pages" at bounding box center [392, 8] width 22 height 6
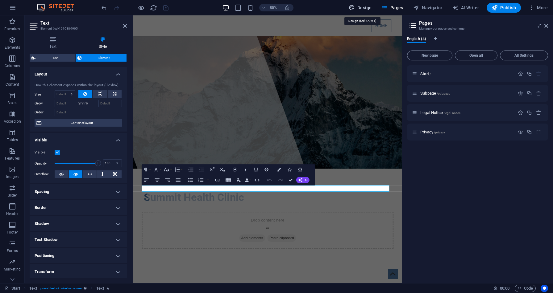
click at [367, 10] on span "Design" at bounding box center [360, 8] width 23 height 6
select select "rem"
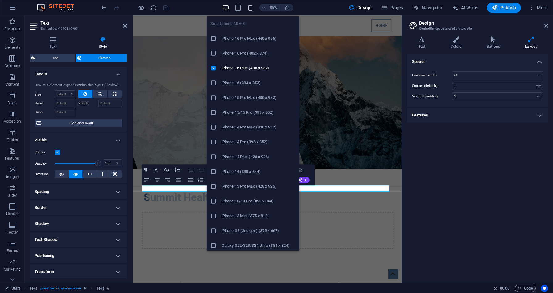
click at [252, 9] on icon "button" at bounding box center [250, 7] width 7 height 7
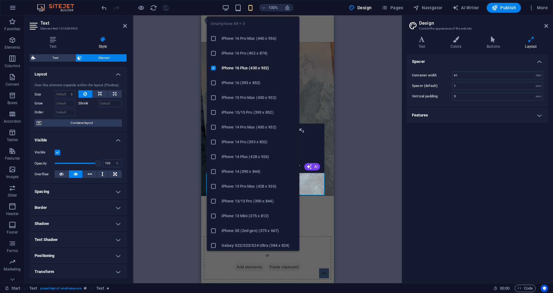
type input "4"
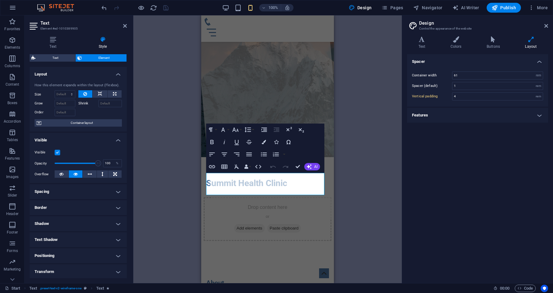
click at [358, 116] on div "Container H1 Banner Banner Container Container Menu Bar Container Banner Contai…" at bounding box center [267, 149] width 268 height 268
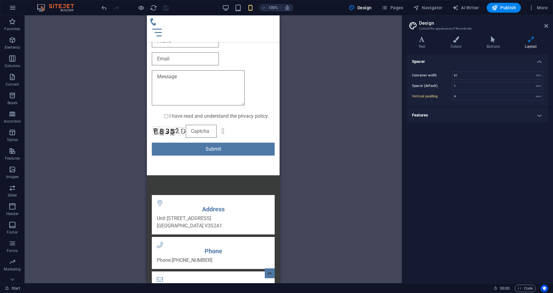
scroll to position [436, 0]
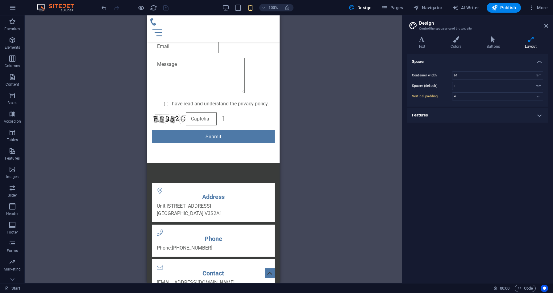
drag, startPoint x: 277, startPoint y: 127, endPoint x: 453, endPoint y: 280, distance: 233.3
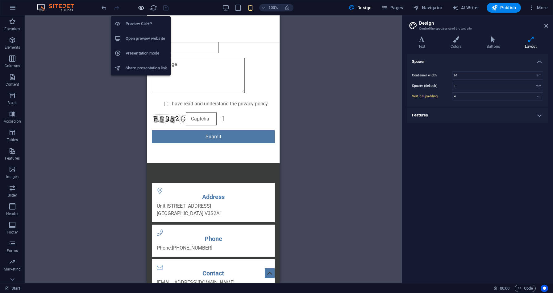
click at [143, 10] on icon "button" at bounding box center [141, 7] width 7 height 7
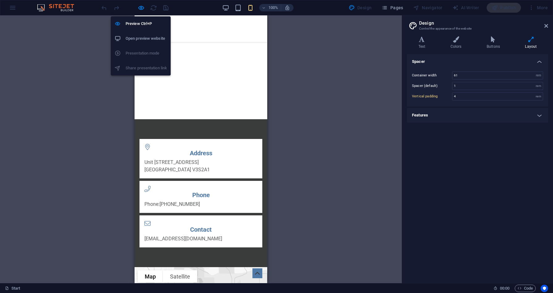
click at [141, 40] on h6 "Open preview website" at bounding box center [146, 38] width 41 height 7
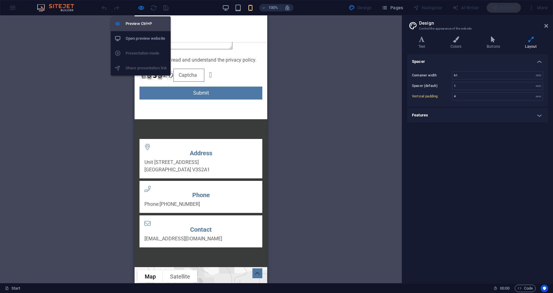
click at [139, 21] on h6 "Preview Ctrl+P" at bounding box center [146, 23] width 41 height 7
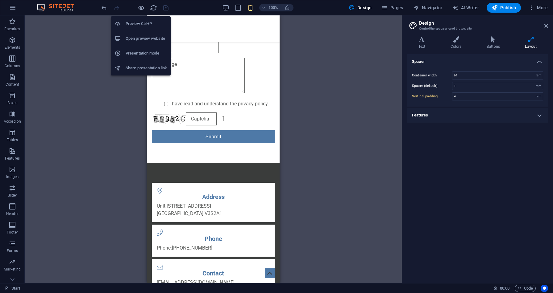
click at [139, 50] on h6 "Presentation mode" at bounding box center [146, 53] width 41 height 7
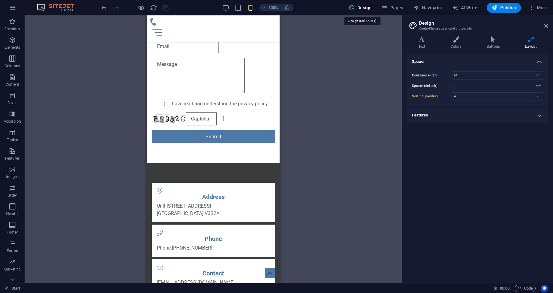
click at [362, 11] on button "Design" at bounding box center [360, 8] width 28 height 10
click at [511, 8] on span "Publish" at bounding box center [503, 8] width 24 height 6
